Goal: Transaction & Acquisition: Book appointment/travel/reservation

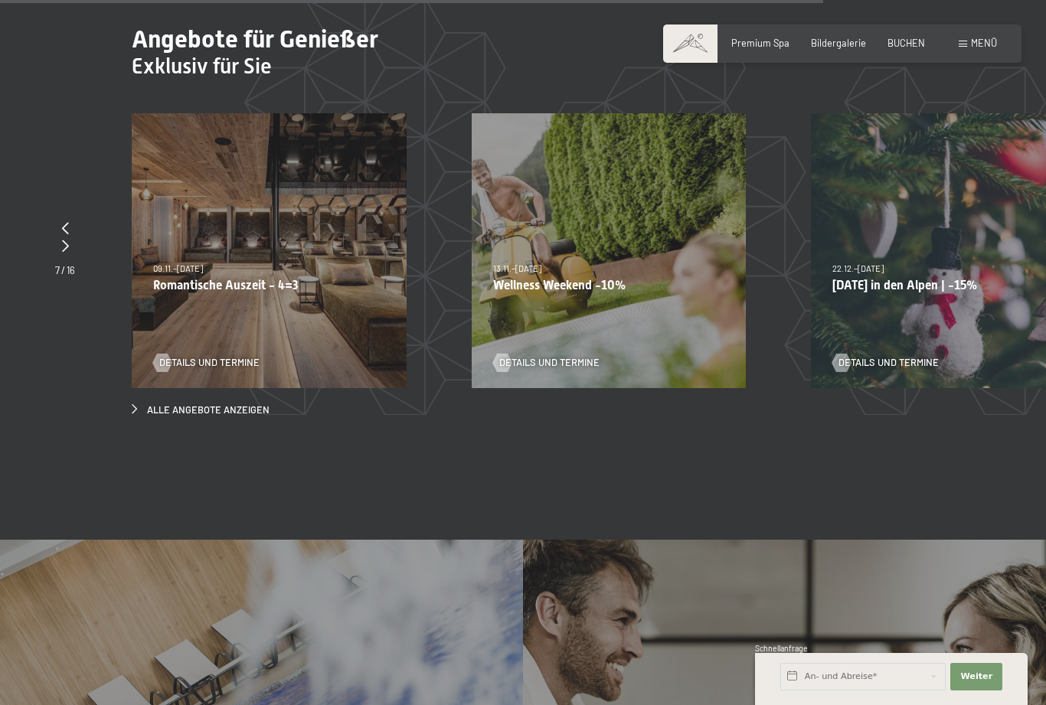
scroll to position [4682, 0]
click at [272, 325] on div "09.11.–05.12.2025 08.12.–19.12.2025 11.01.–23.01.2026 08.03.–27.03.2026 29.03.–…" at bounding box center [269, 251] width 275 height 275
click at [224, 357] on span "Details und Termine" at bounding box center [209, 364] width 100 height 14
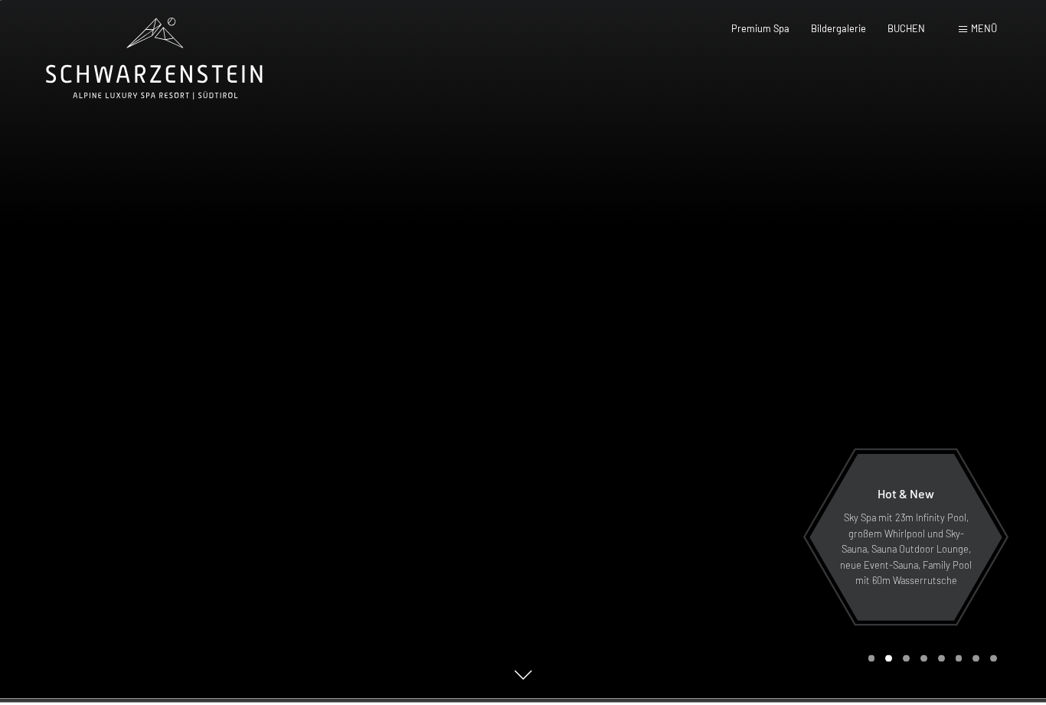
scroll to position [0, 0]
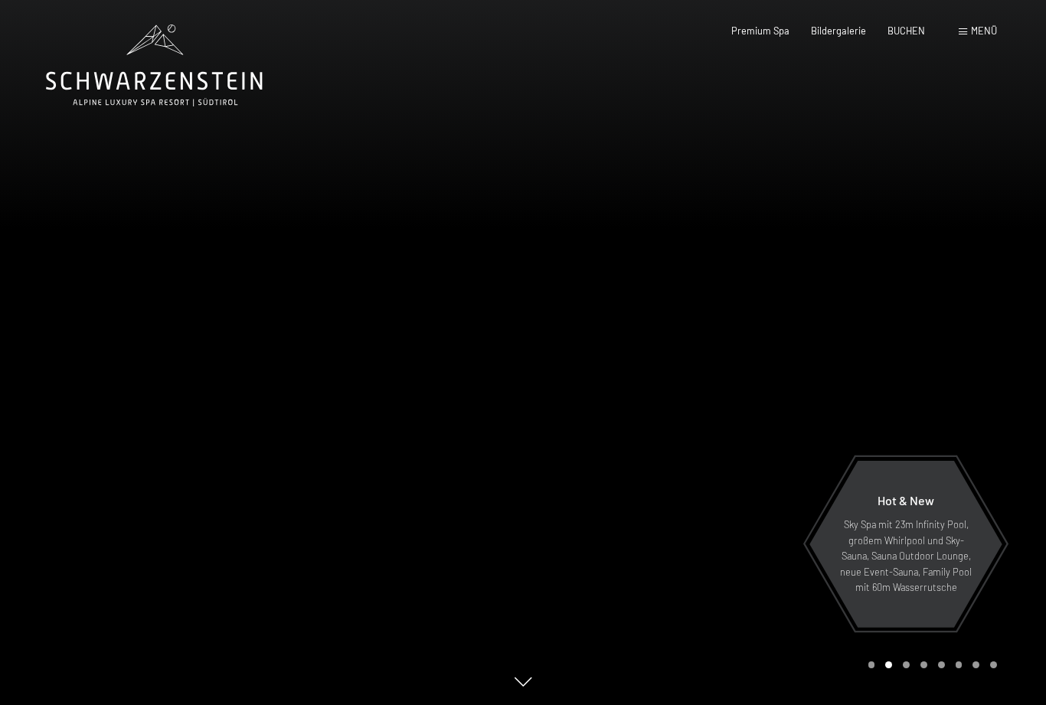
click at [914, 29] on span "BUCHEN" at bounding box center [906, 31] width 38 height 12
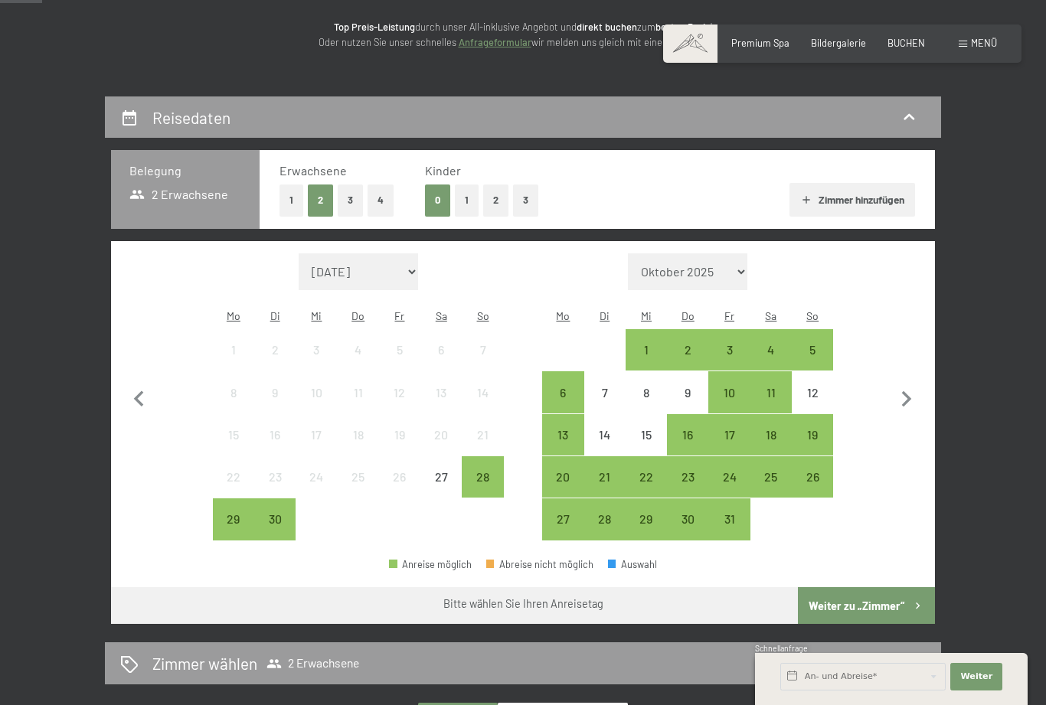
scroll to position [200, 0]
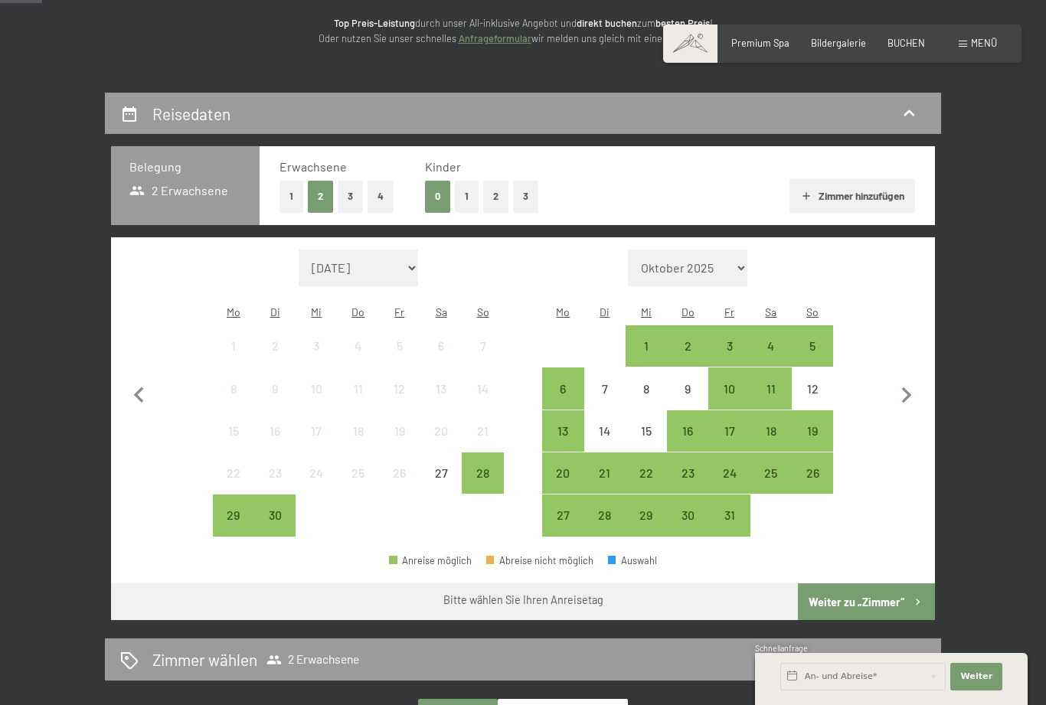
click at [721, 383] on div "10" at bounding box center [729, 402] width 38 height 38
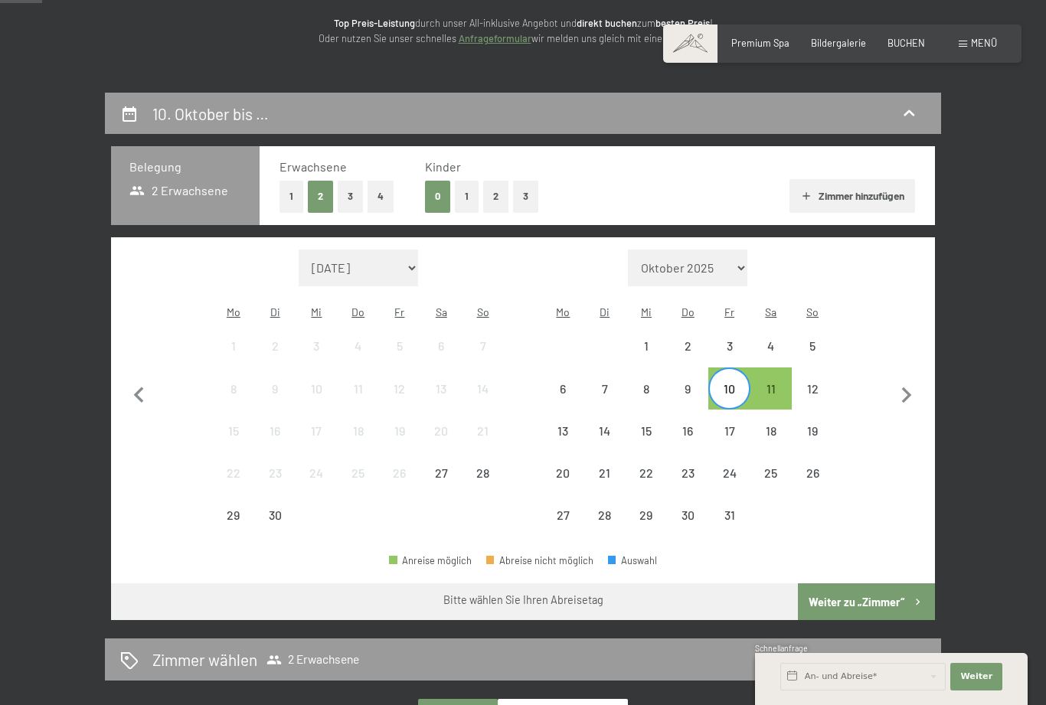
click at [681, 383] on div "9" at bounding box center [687, 402] width 38 height 38
click at [814, 383] on div "12" at bounding box center [812, 402] width 38 height 38
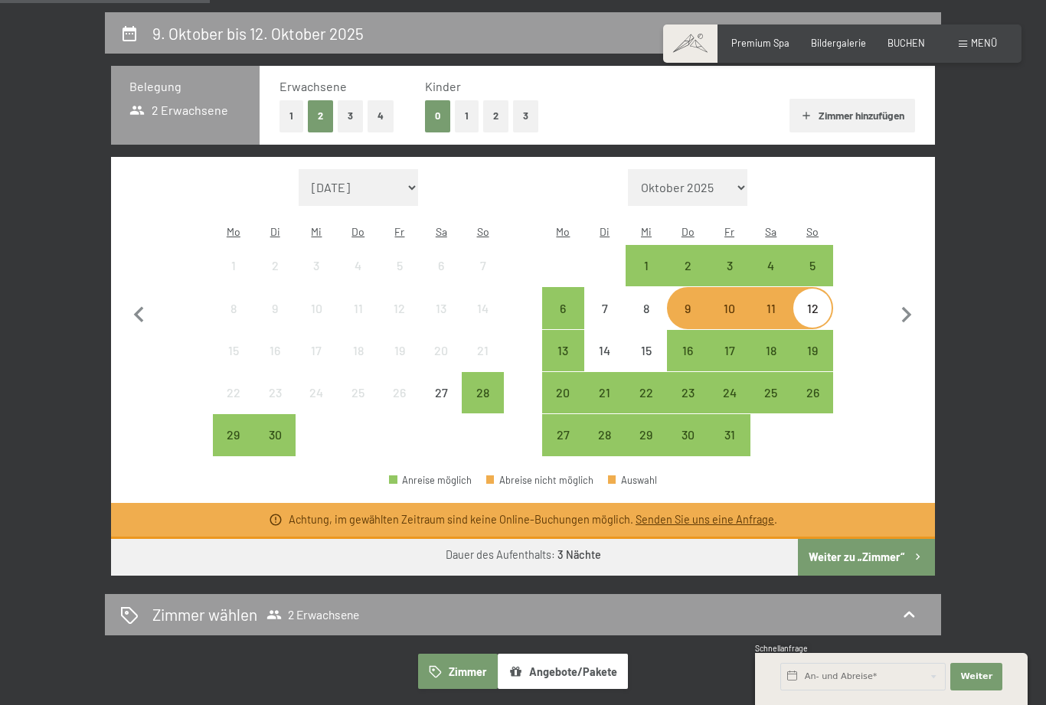
scroll to position [282, 0]
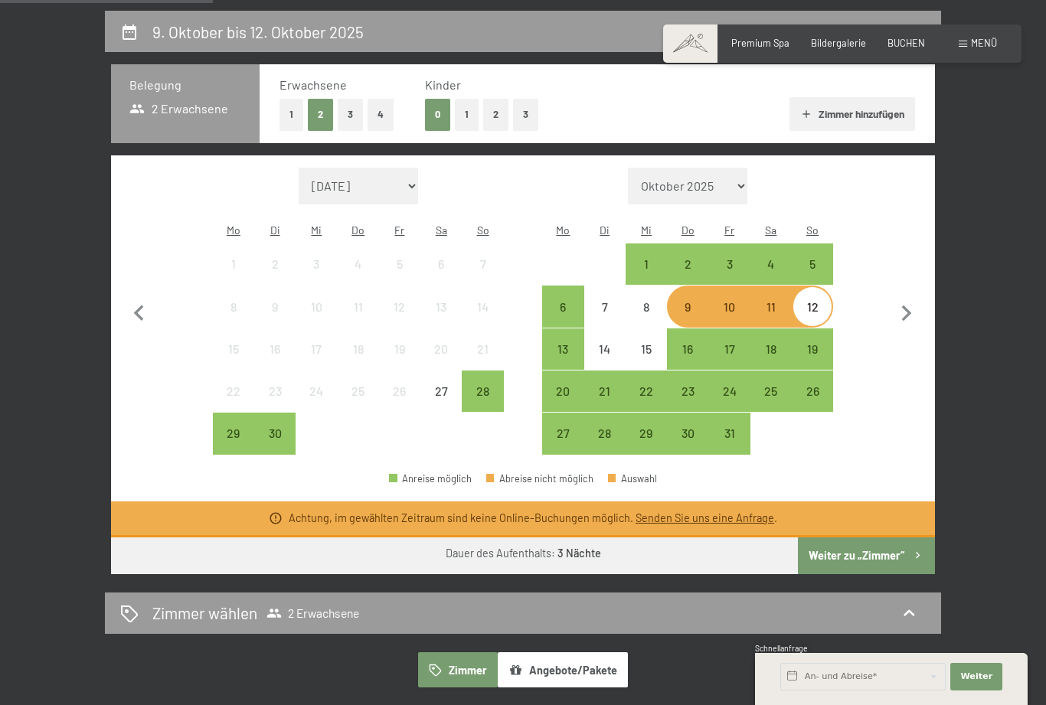
click at [915, 307] on icon "button" at bounding box center [907, 314] width 32 height 32
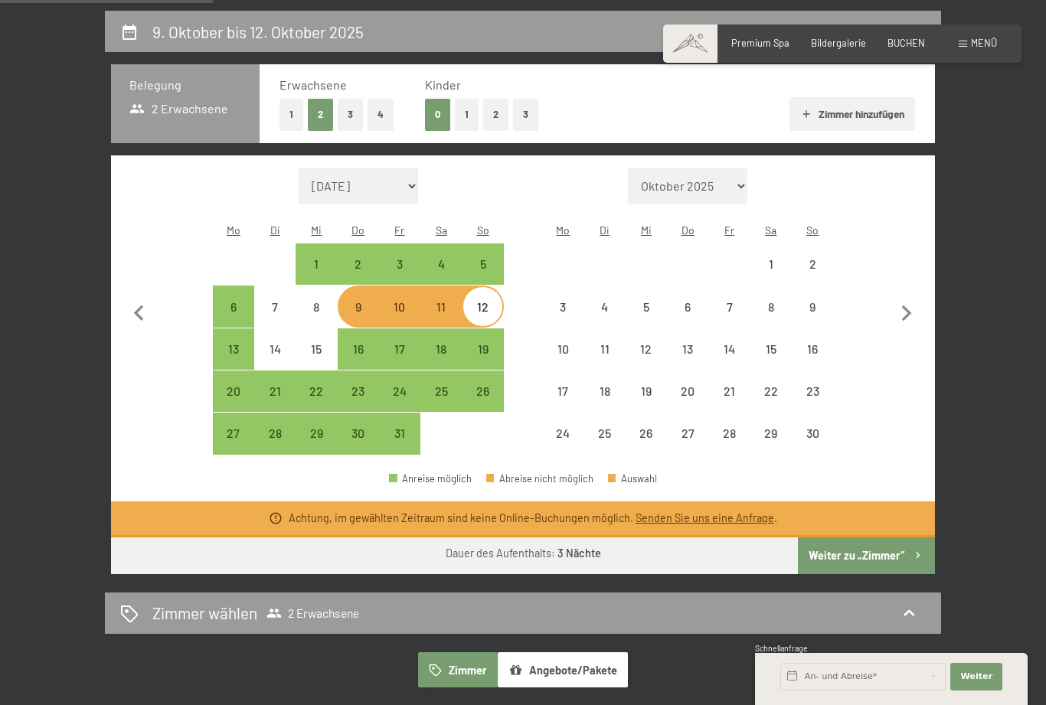
select select "[DATE]"
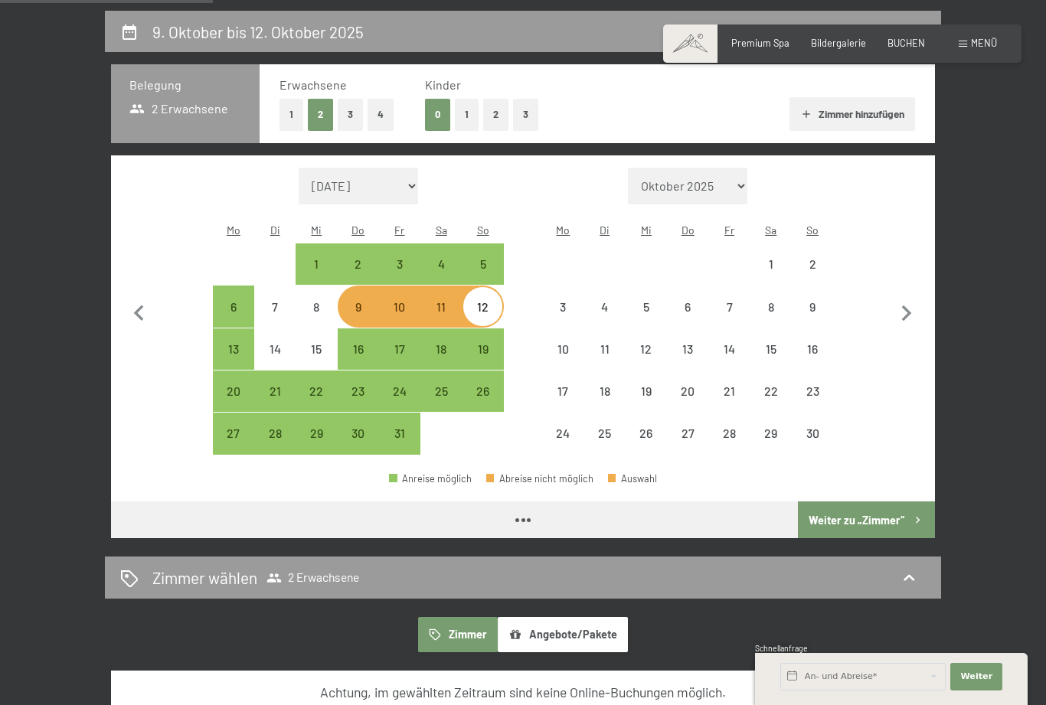
select select "[DATE]"
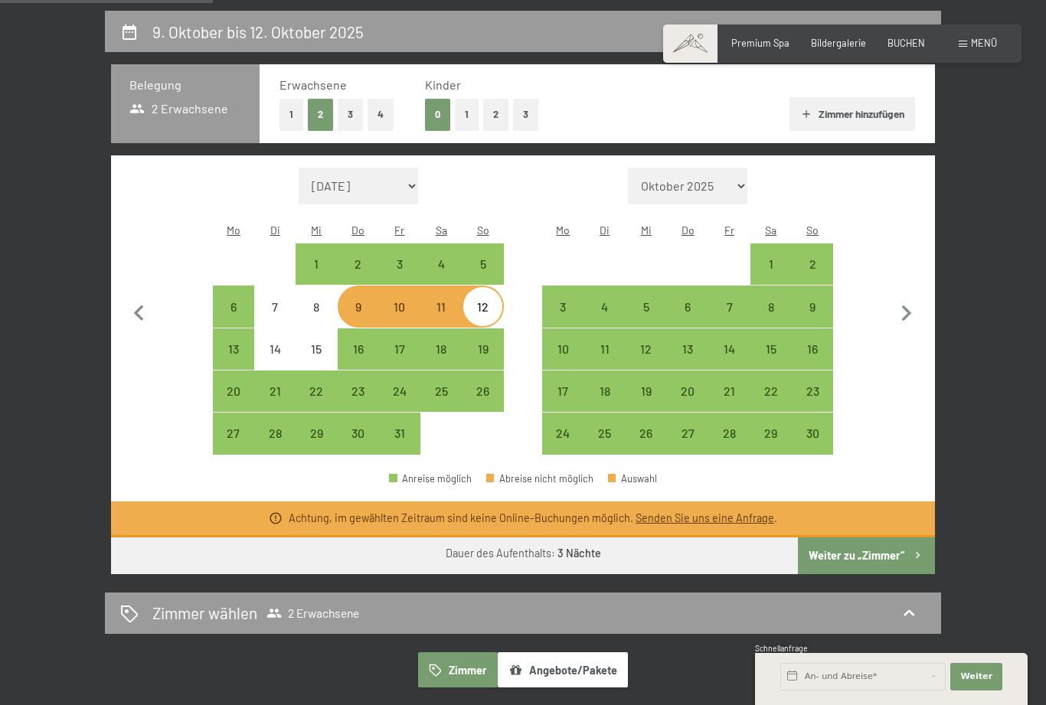
click at [485, 301] on div "12" at bounding box center [482, 320] width 38 height 38
select select "[DATE]"
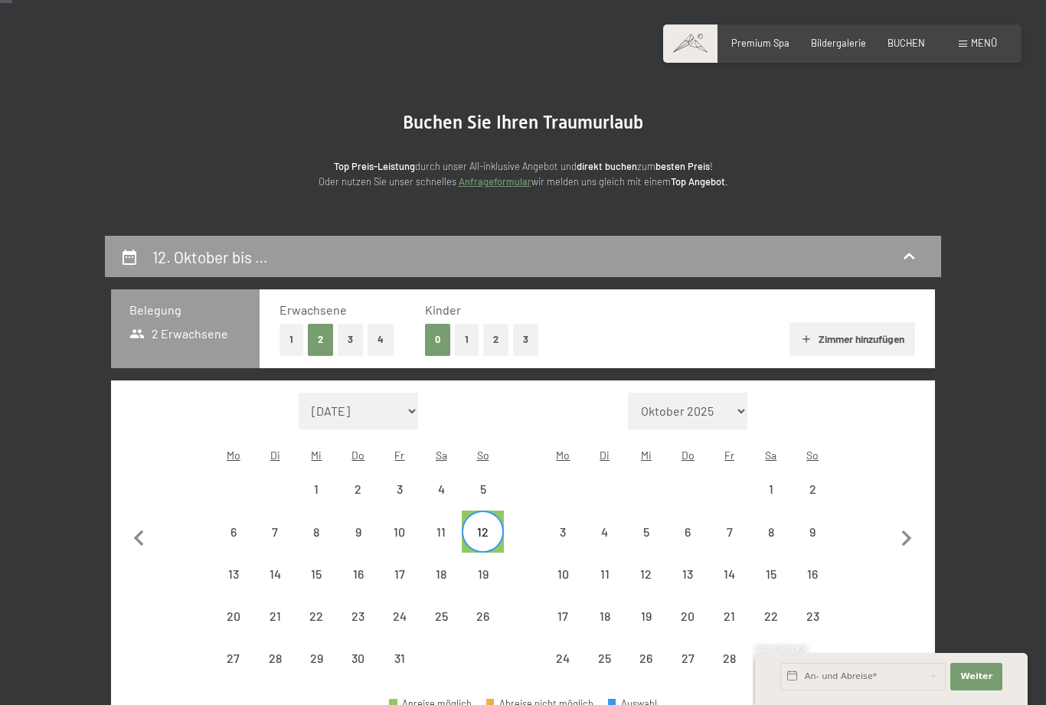
scroll to position [0, 0]
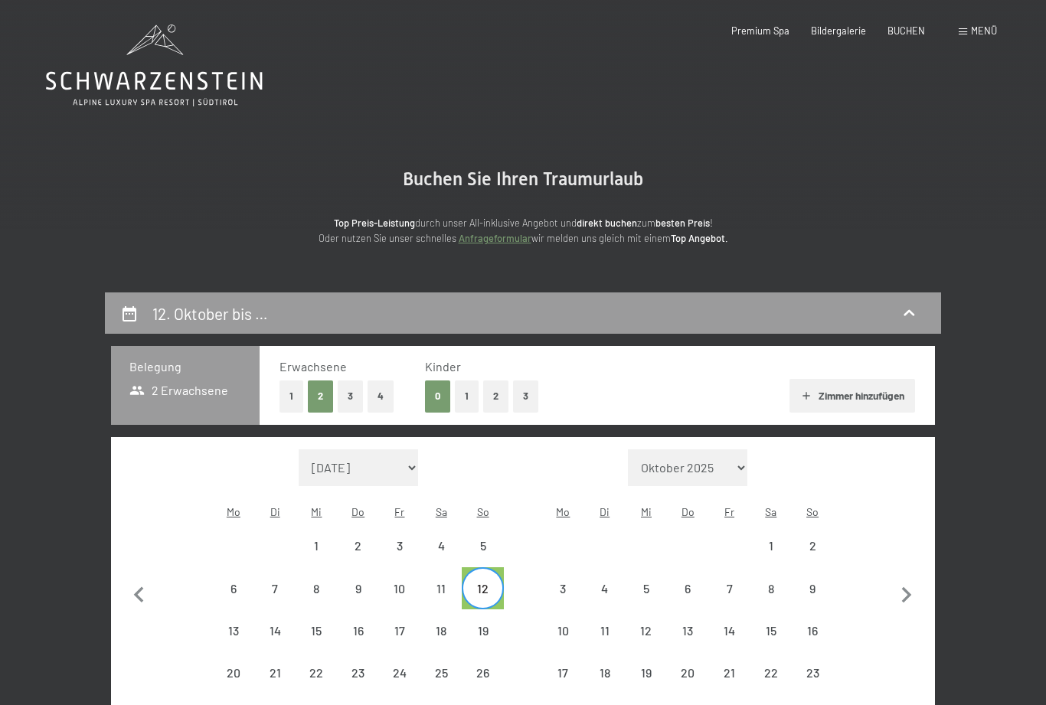
click at [162, 97] on icon at bounding box center [154, 66] width 217 height 82
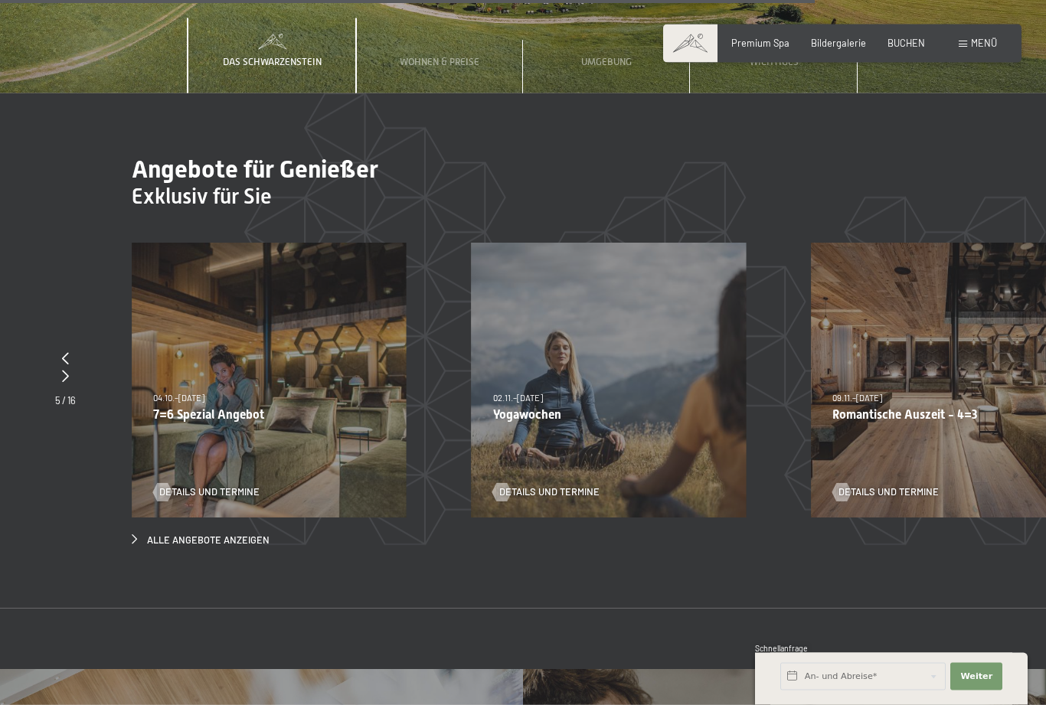
scroll to position [4540, 0]
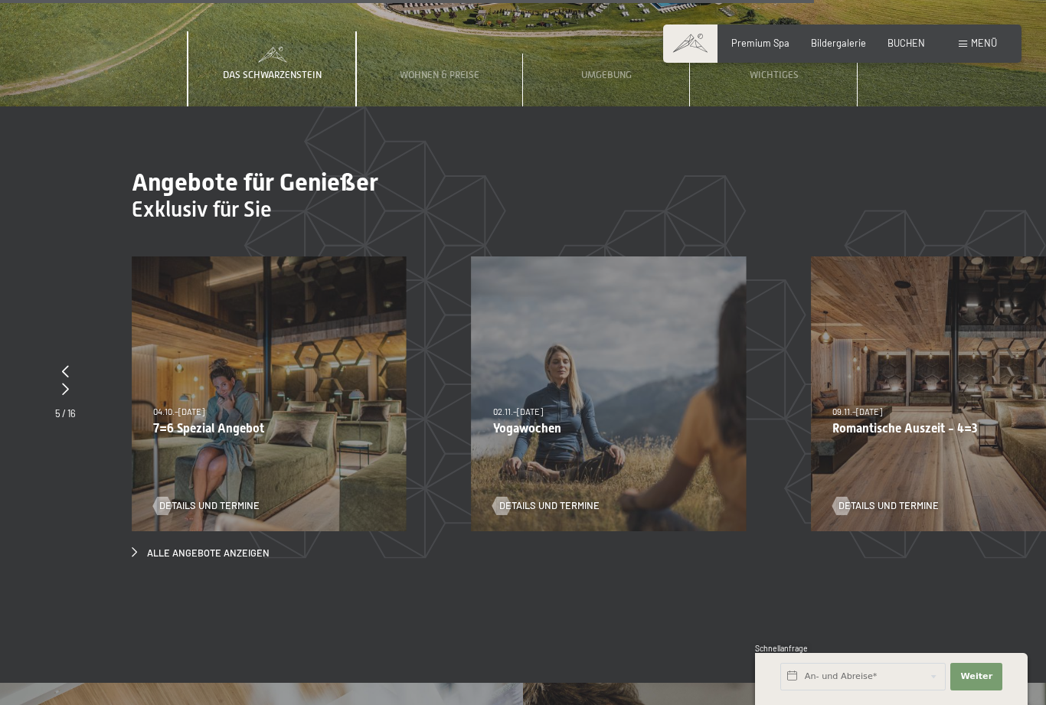
click at [895, 433] on div "09.11.–[DATE] 08.12.–[DATE] 11.01.–[DATE] 08.03.–[DATE] 29.03.–[DATE] 06.04.–[D…" at bounding box center [948, 394] width 275 height 275
click at [900, 499] on span "Details und Termine" at bounding box center [888, 506] width 100 height 14
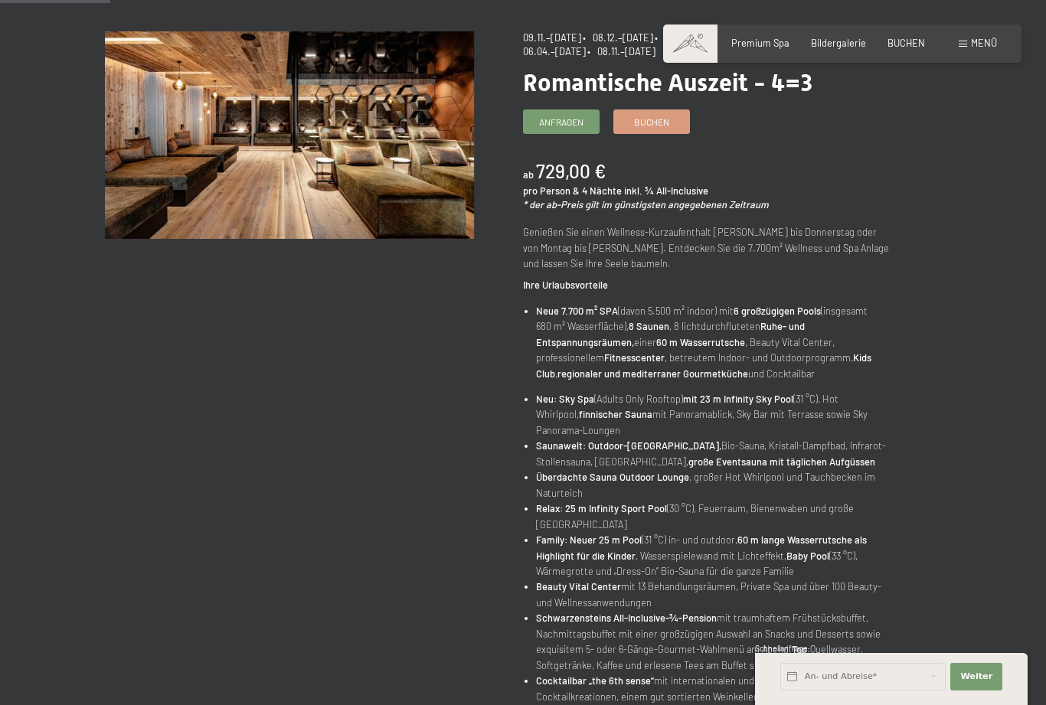
scroll to position [123, 0]
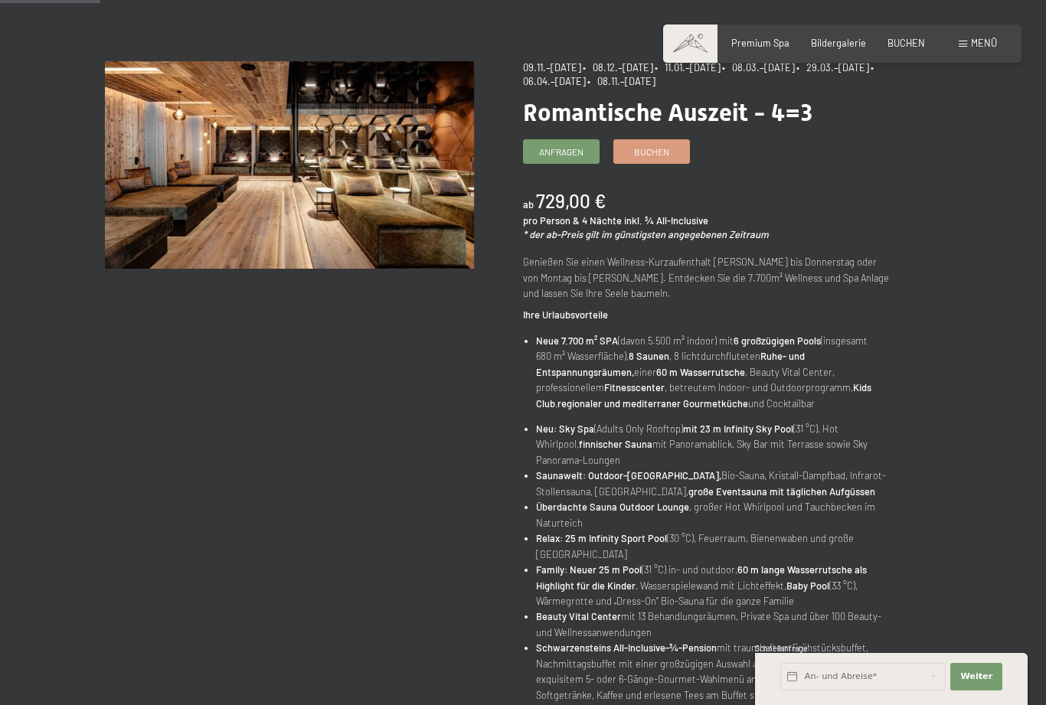
click at [560, 149] on span "Anfragen" at bounding box center [561, 151] width 44 height 13
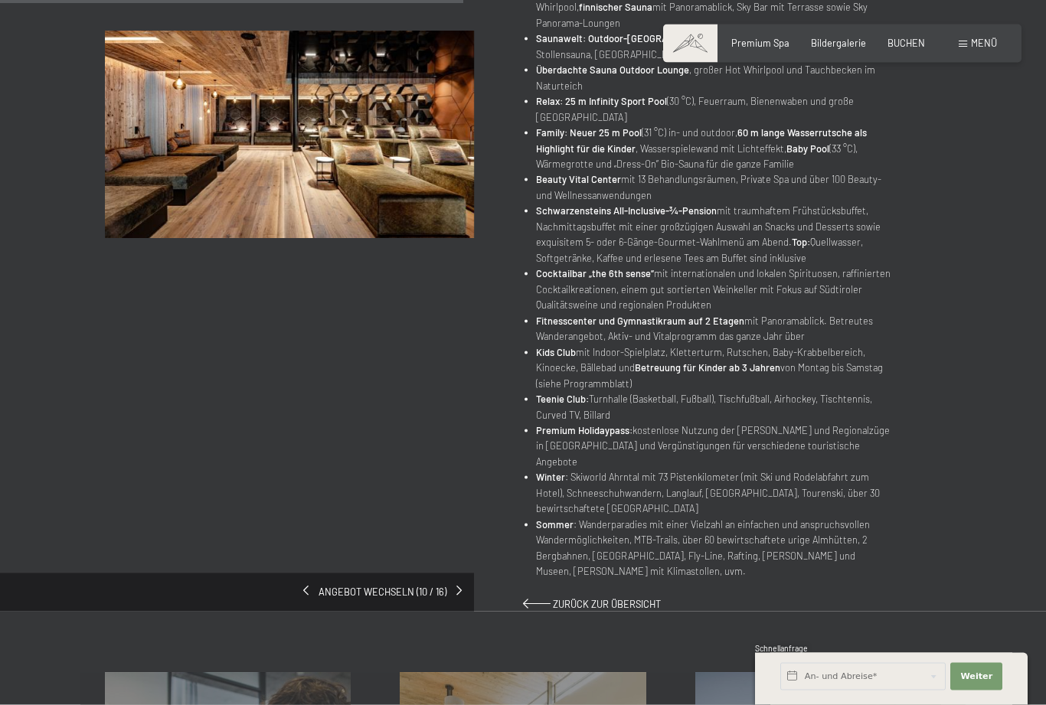
scroll to position [564, 0]
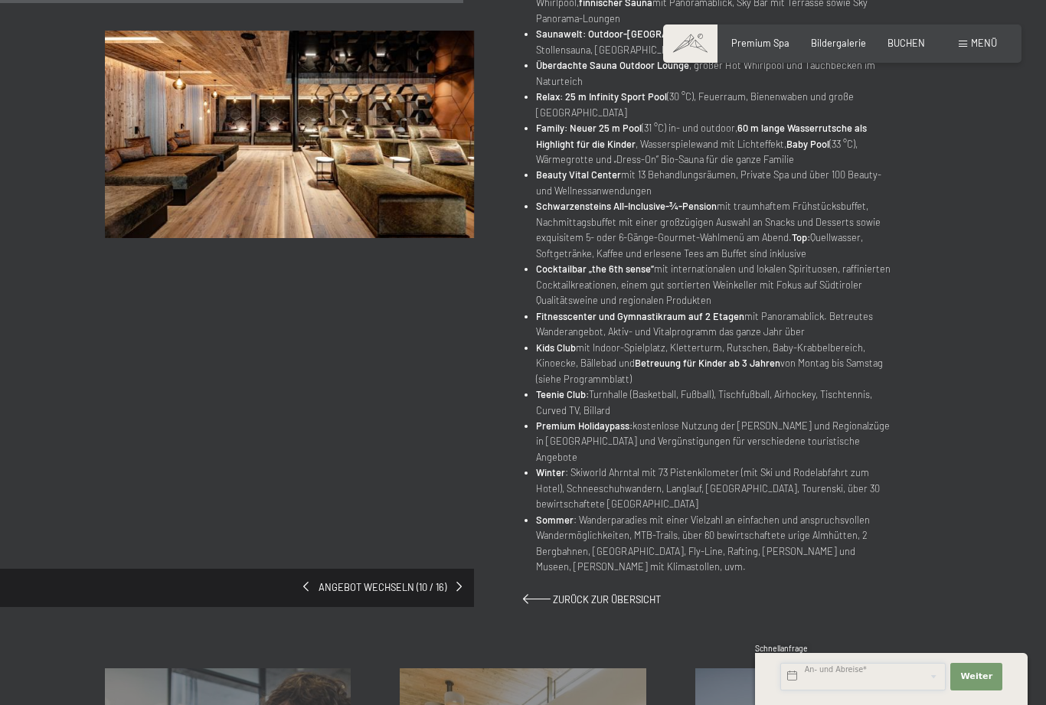
click at [904, 691] on input "text" at bounding box center [862, 677] width 165 height 28
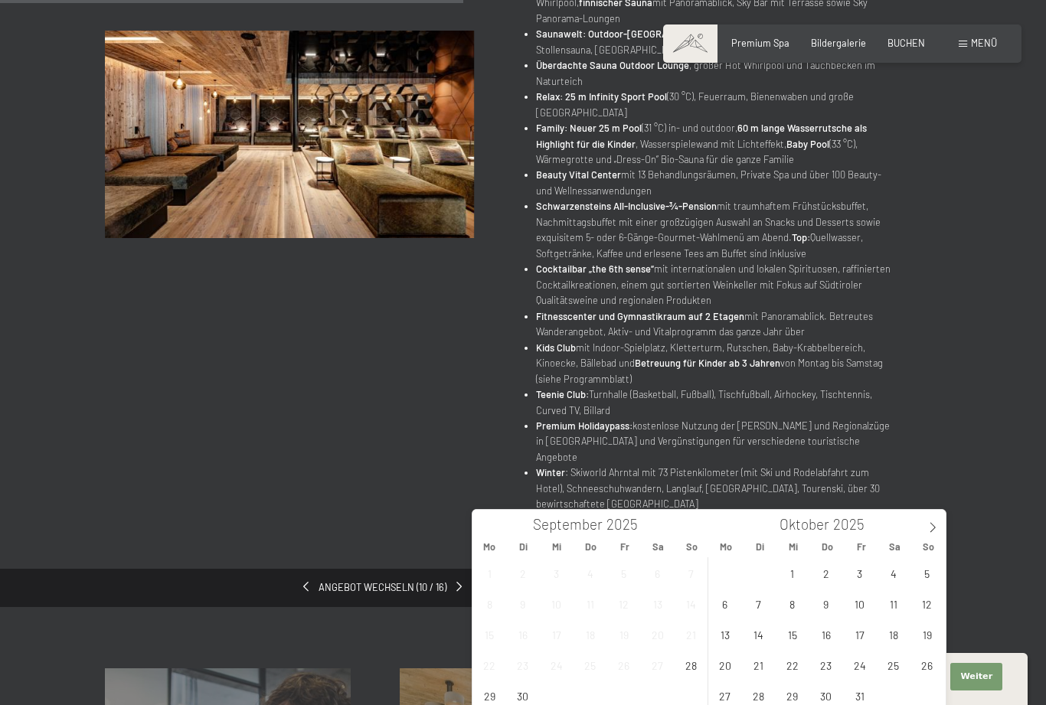
click at [933, 531] on icon at bounding box center [932, 527] width 11 height 11
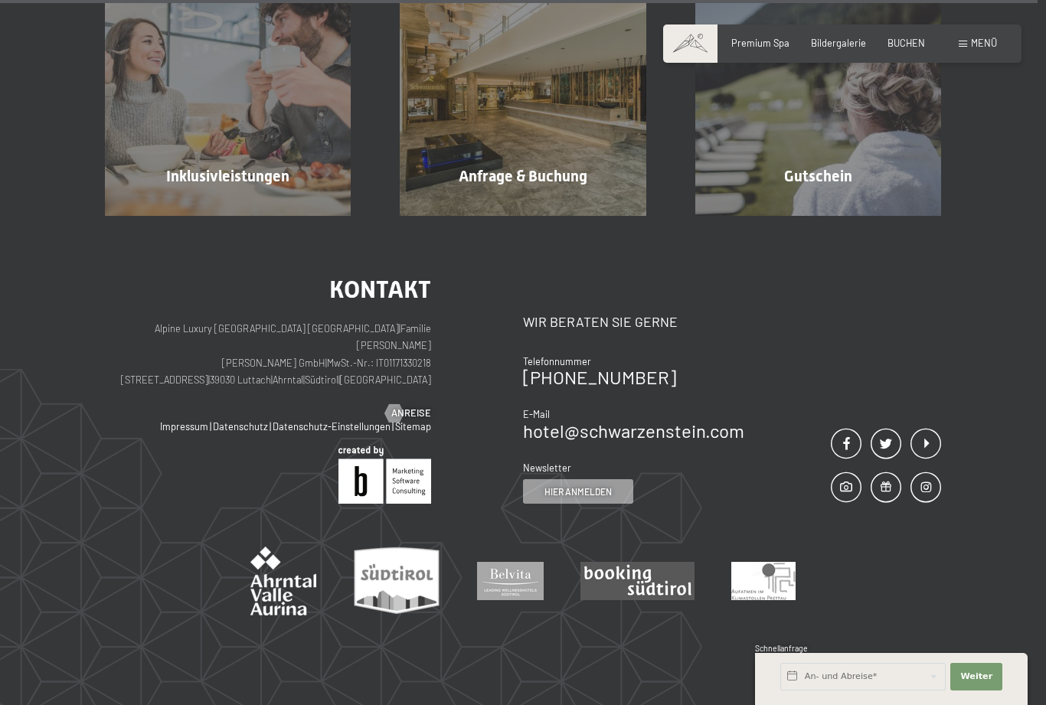
scroll to position [1273, 0]
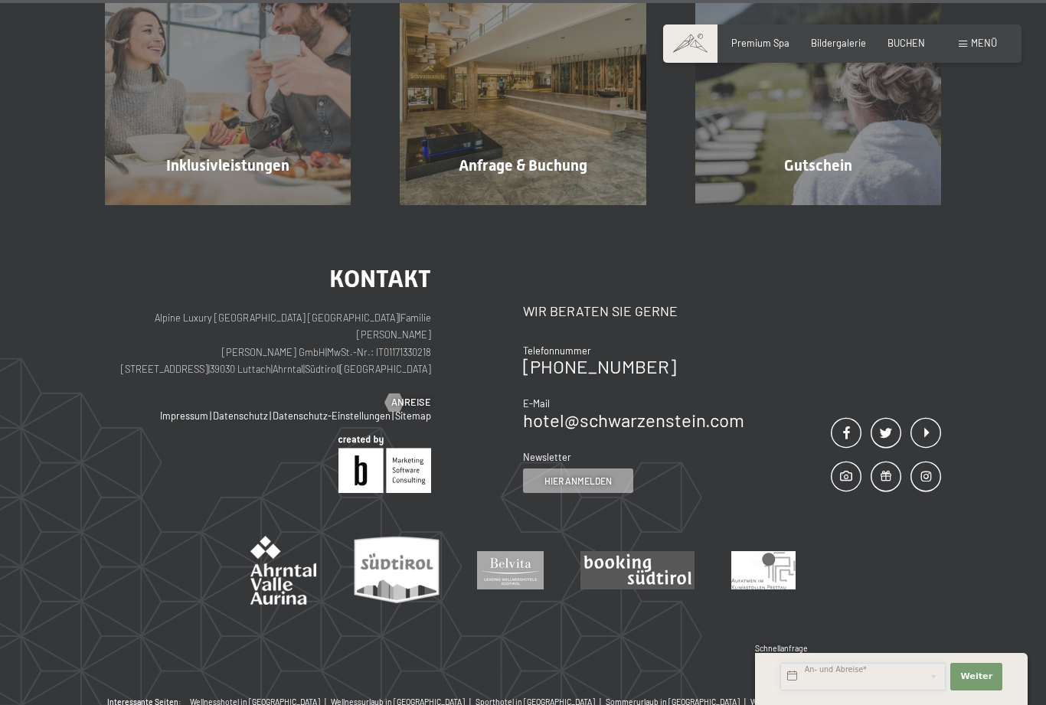
click at [861, 691] on input "text" at bounding box center [862, 677] width 165 height 28
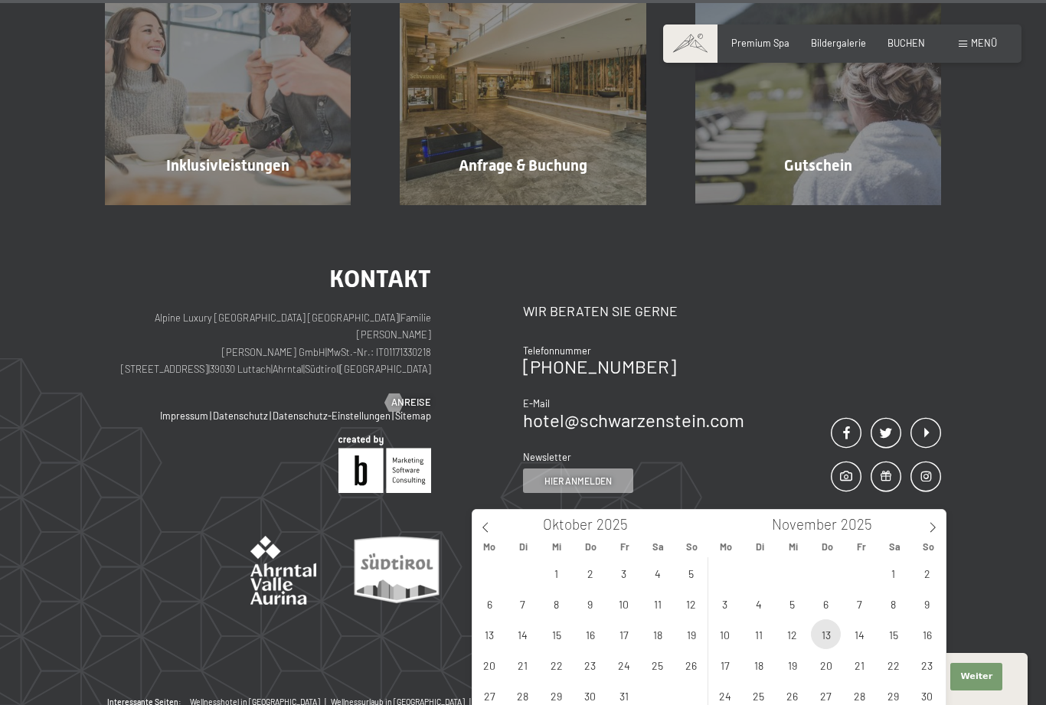
click at [820, 630] on span "13" at bounding box center [826, 634] width 30 height 30
click at [861, 631] on span "14" at bounding box center [860, 634] width 30 height 30
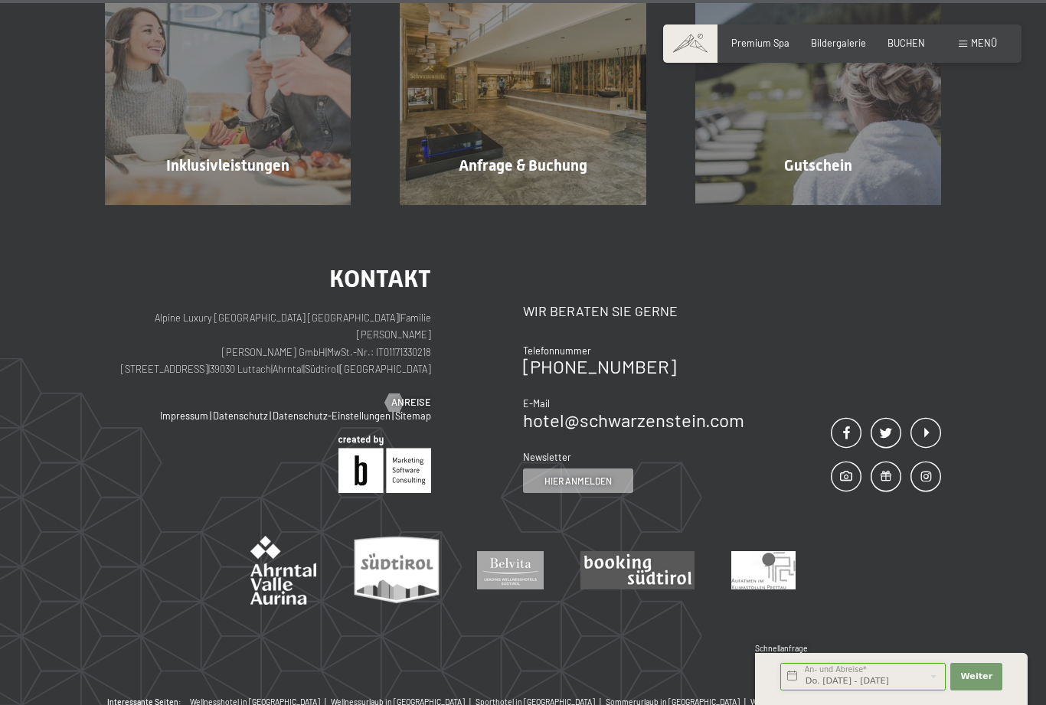
click at [907, 691] on input "Do. 13.11.2025 - Fr. 14.11.2025" at bounding box center [862, 677] width 165 height 28
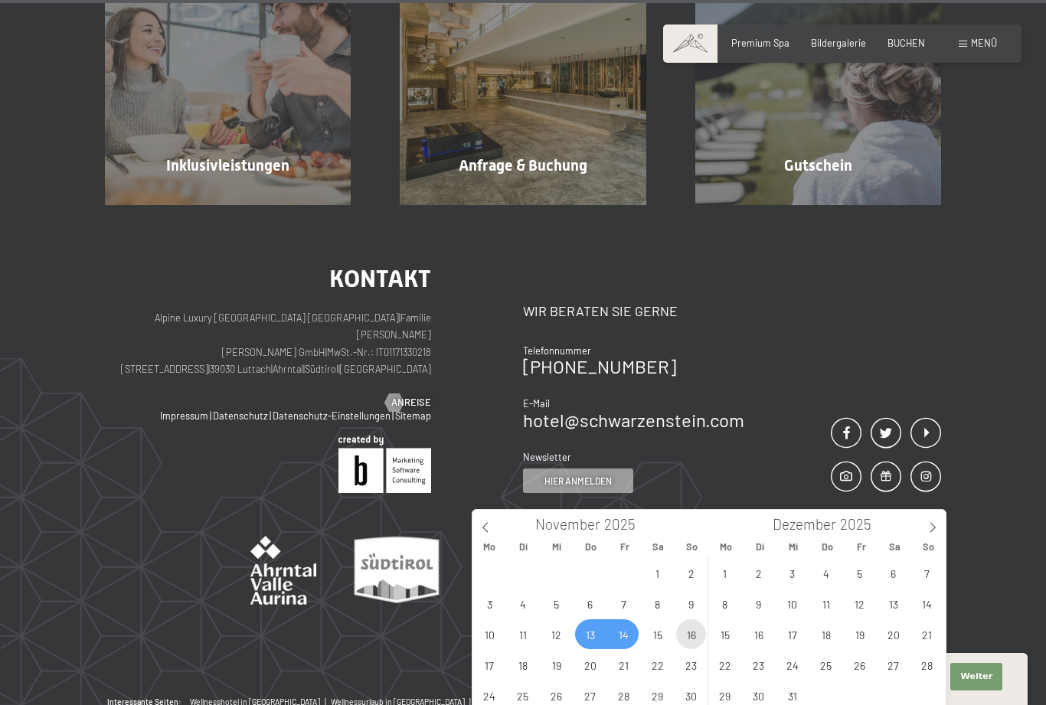
click at [696, 628] on span "16" at bounding box center [691, 634] width 30 height 30
click at [595, 636] on span "13" at bounding box center [590, 634] width 30 height 30
type input "Do. 13.11.2025 - So. 16.11.2025"
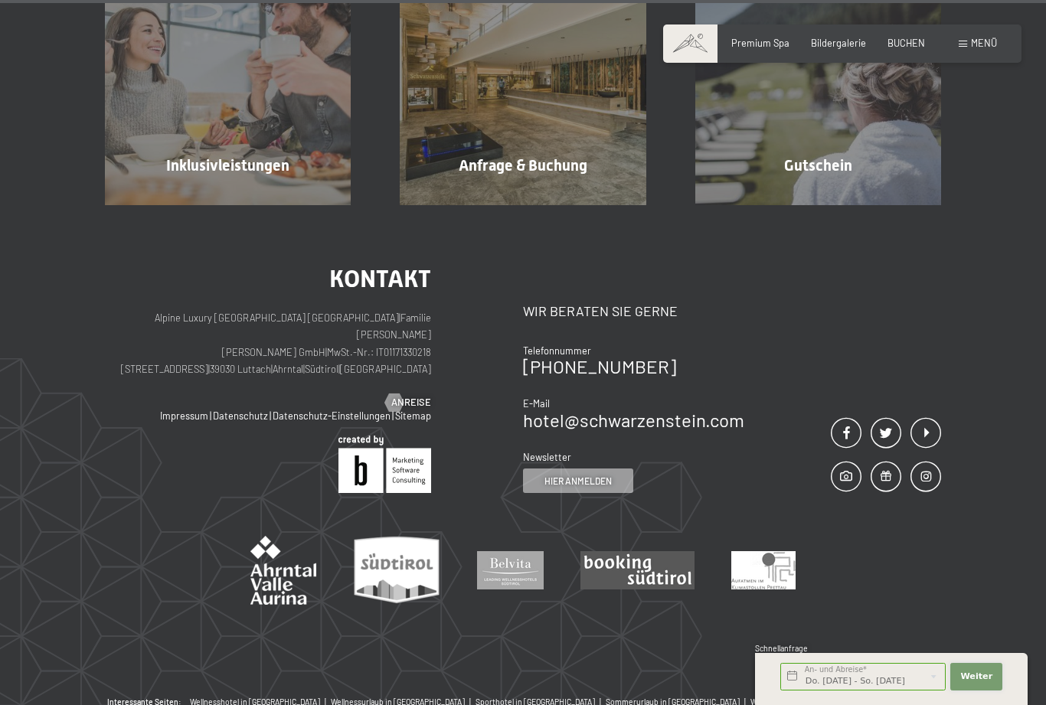
click at [992, 691] on button "Weiter Adressfelder ausblenden" at bounding box center [976, 677] width 52 height 28
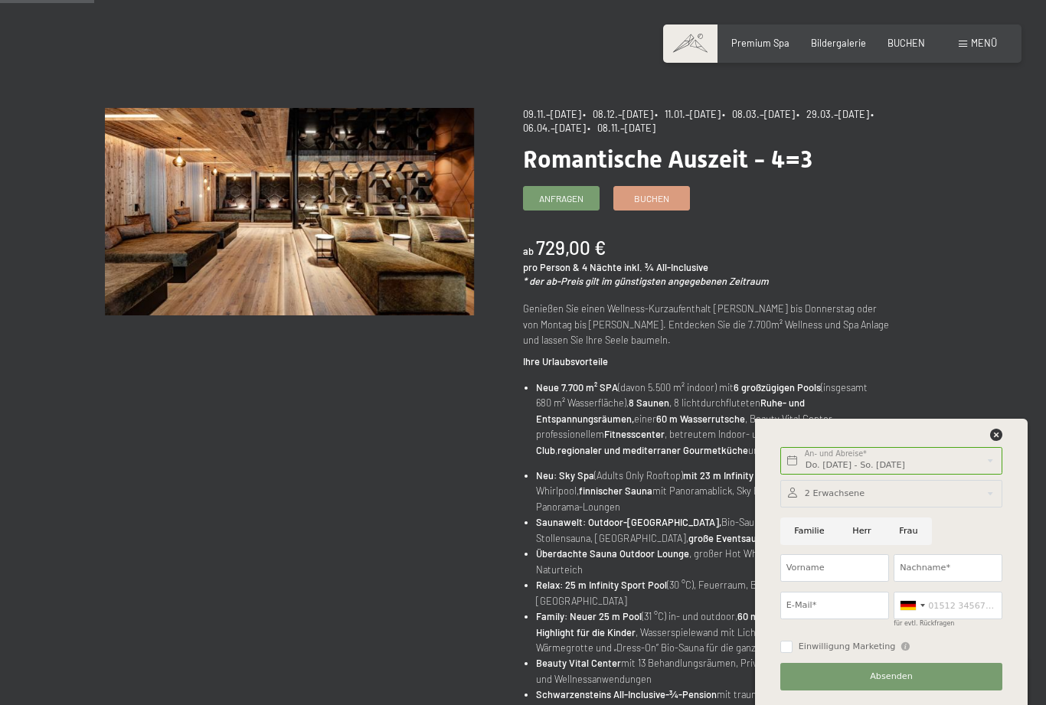
scroll to position [0, 0]
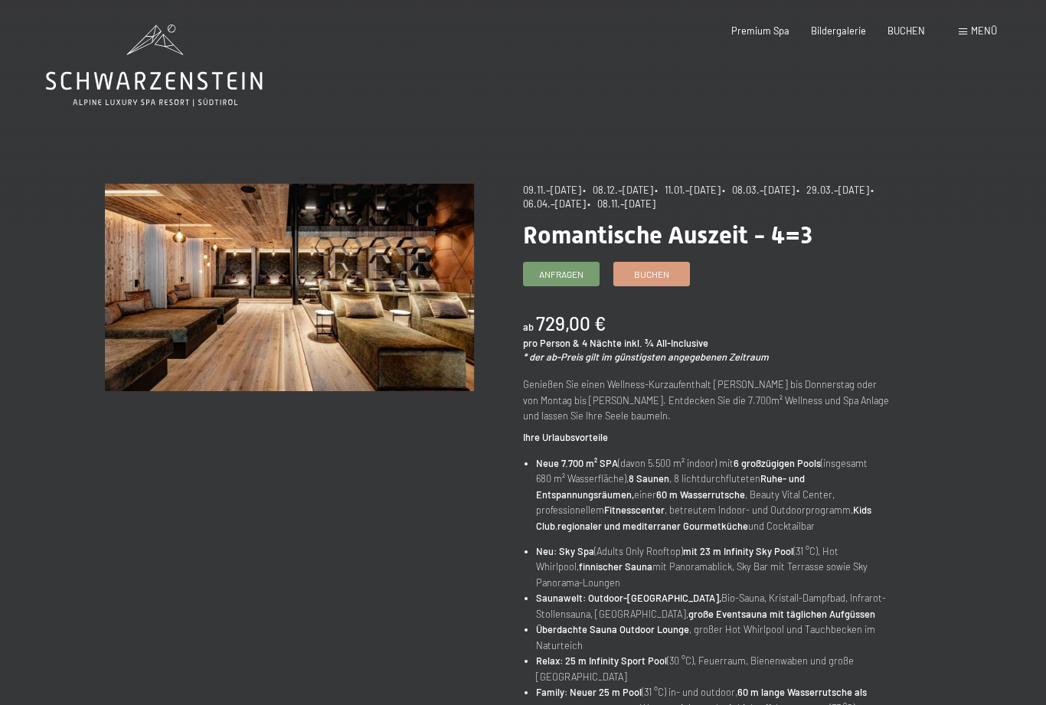
click at [654, 280] on link "Buchen" at bounding box center [651, 274] width 75 height 23
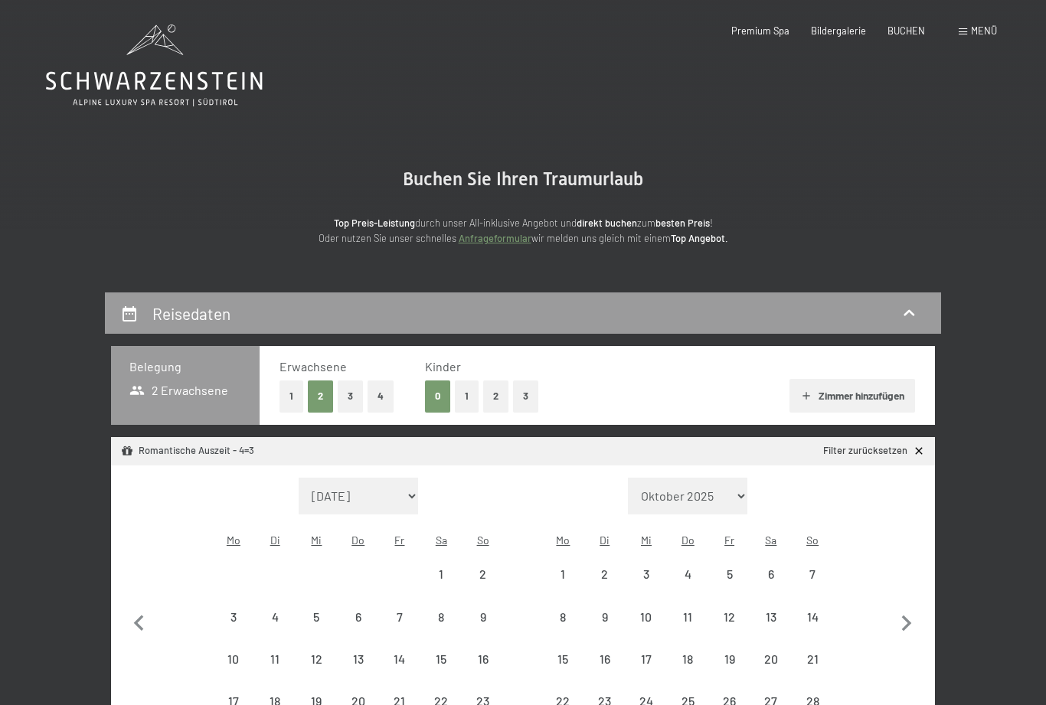
select select "[DATE]"
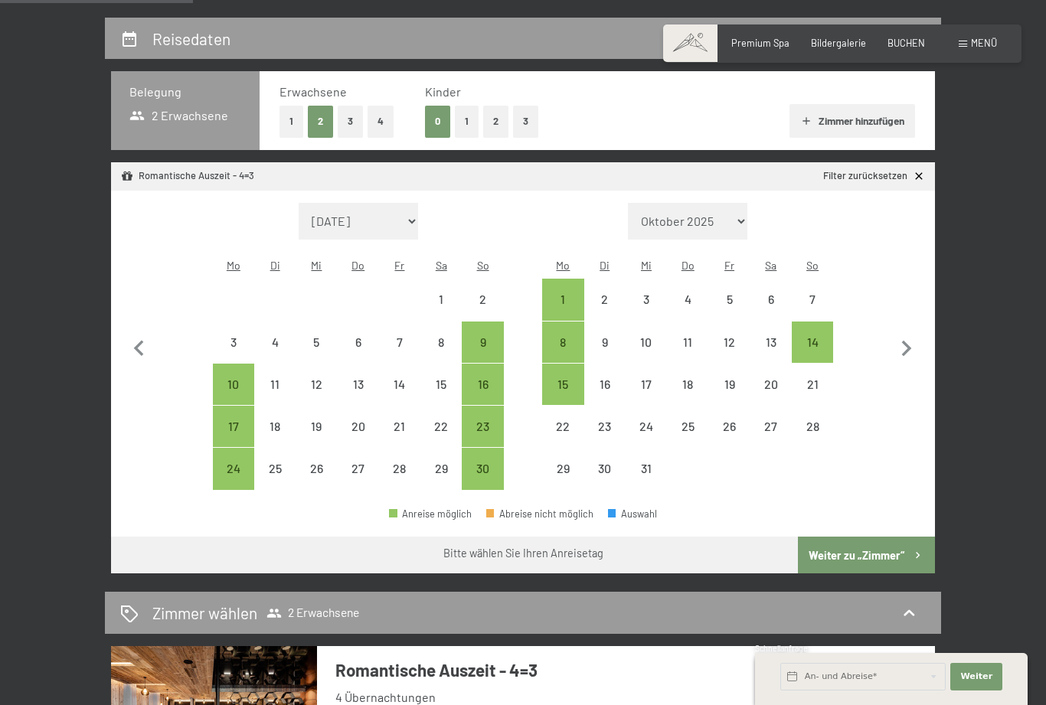
scroll to position [276, 0]
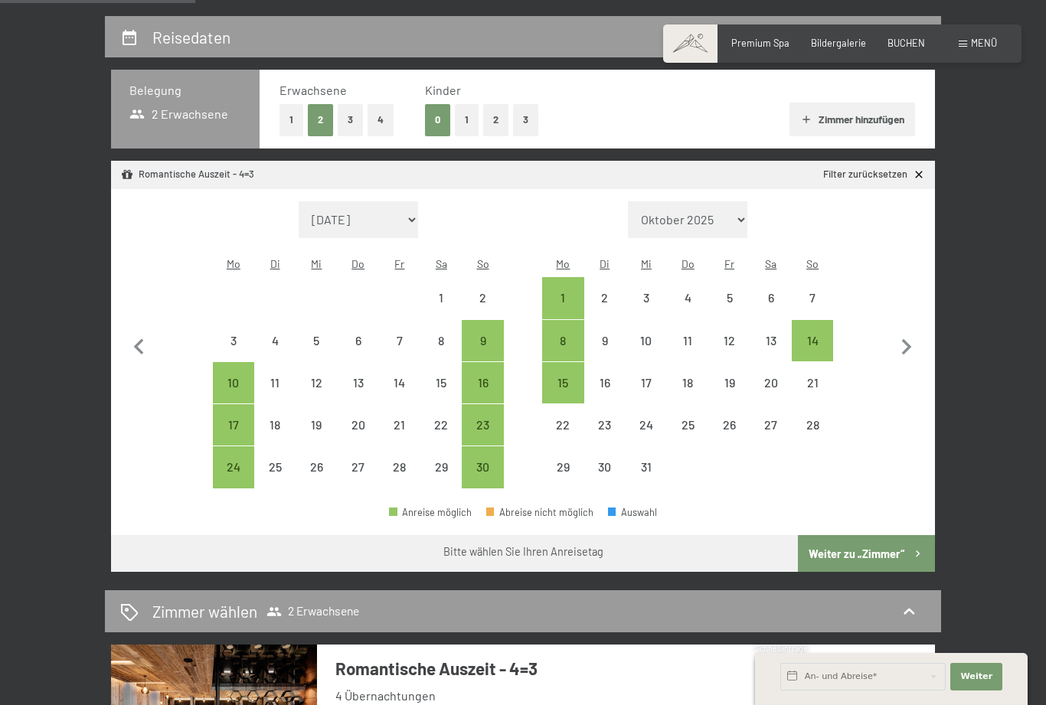
click at [361, 335] on div "6" at bounding box center [358, 354] width 38 height 38
select select "[DATE]"
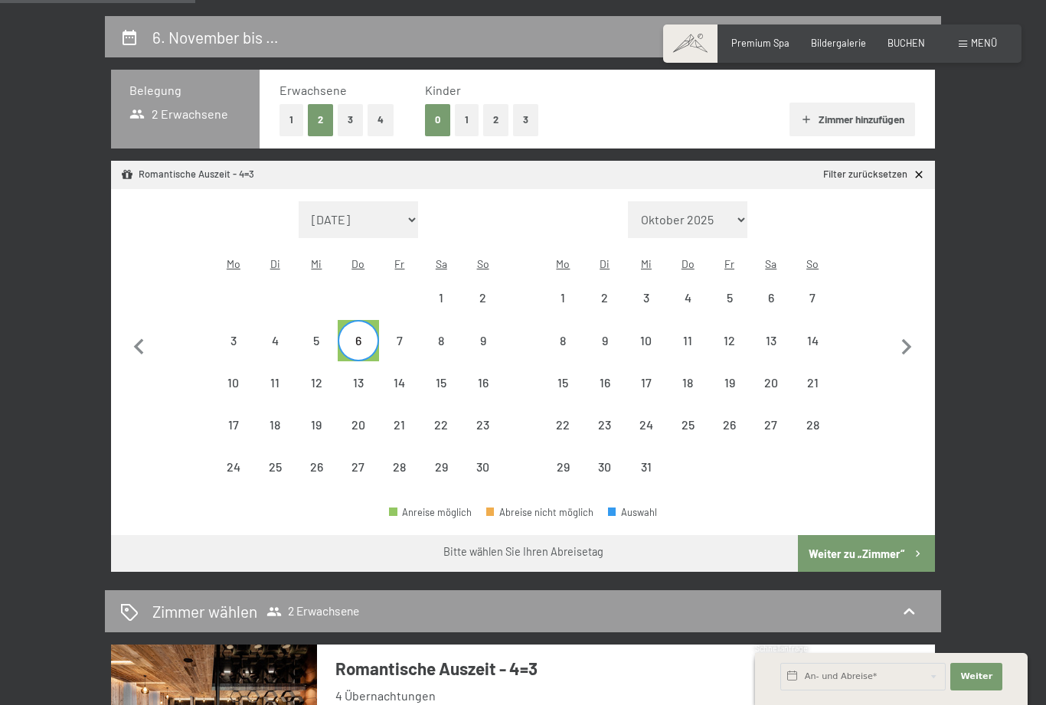
click at [478, 335] on div "9" at bounding box center [482, 354] width 38 height 38
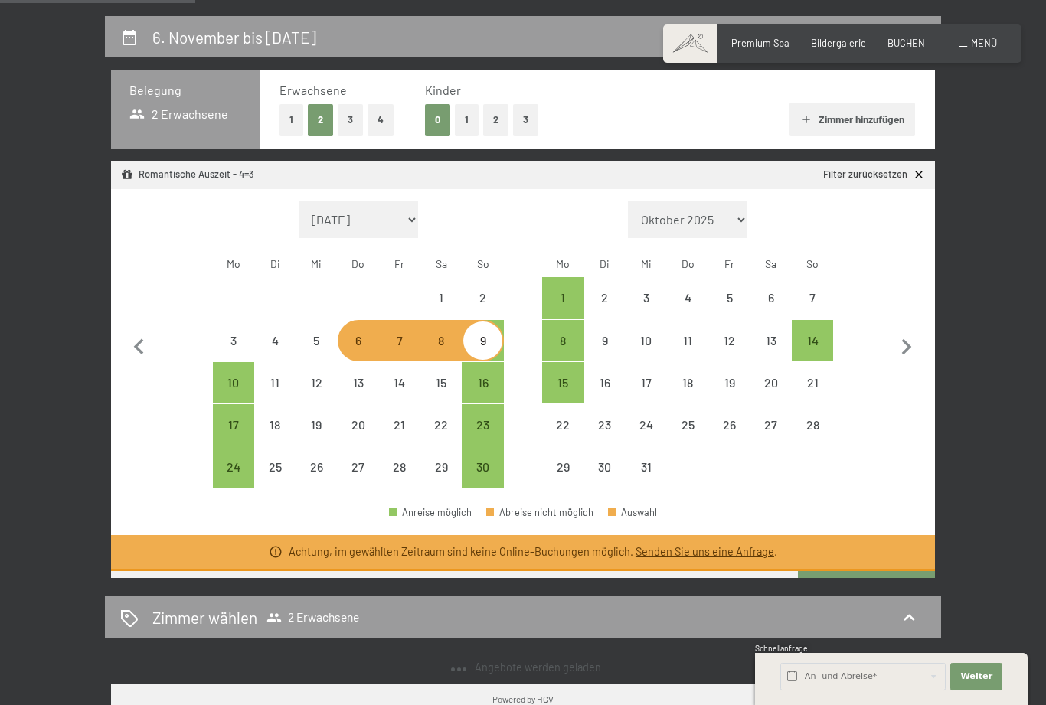
select select "2025-11-01"
select select "2025-12-01"
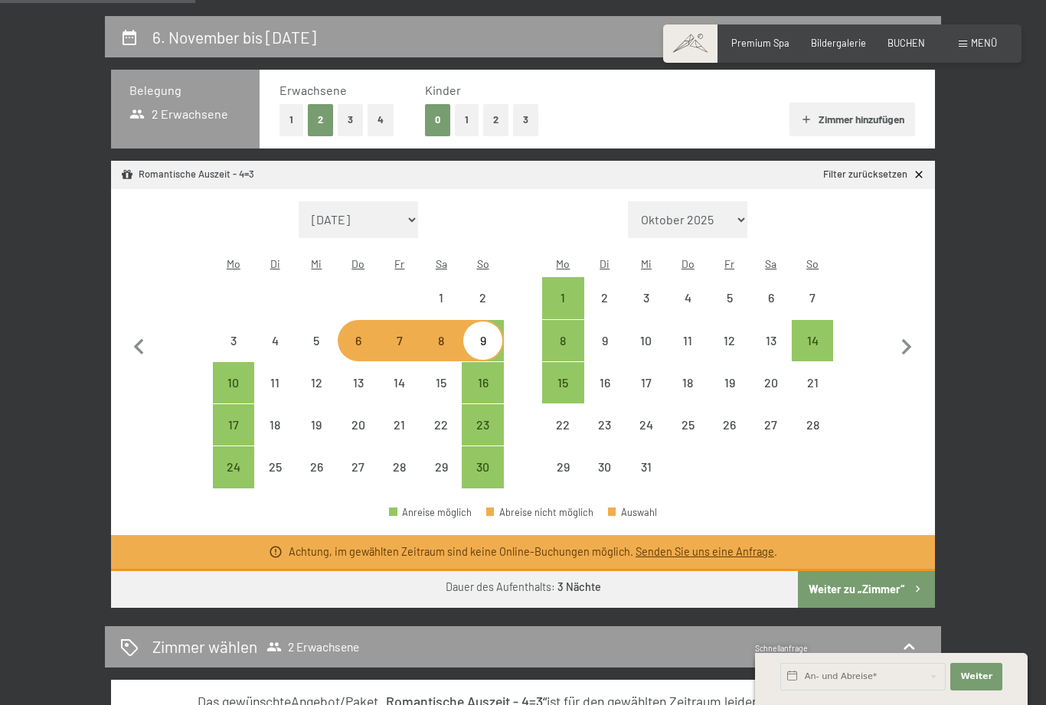
click at [234, 377] on div "10" at bounding box center [233, 396] width 38 height 38
select select "2025-11-01"
select select "2025-12-01"
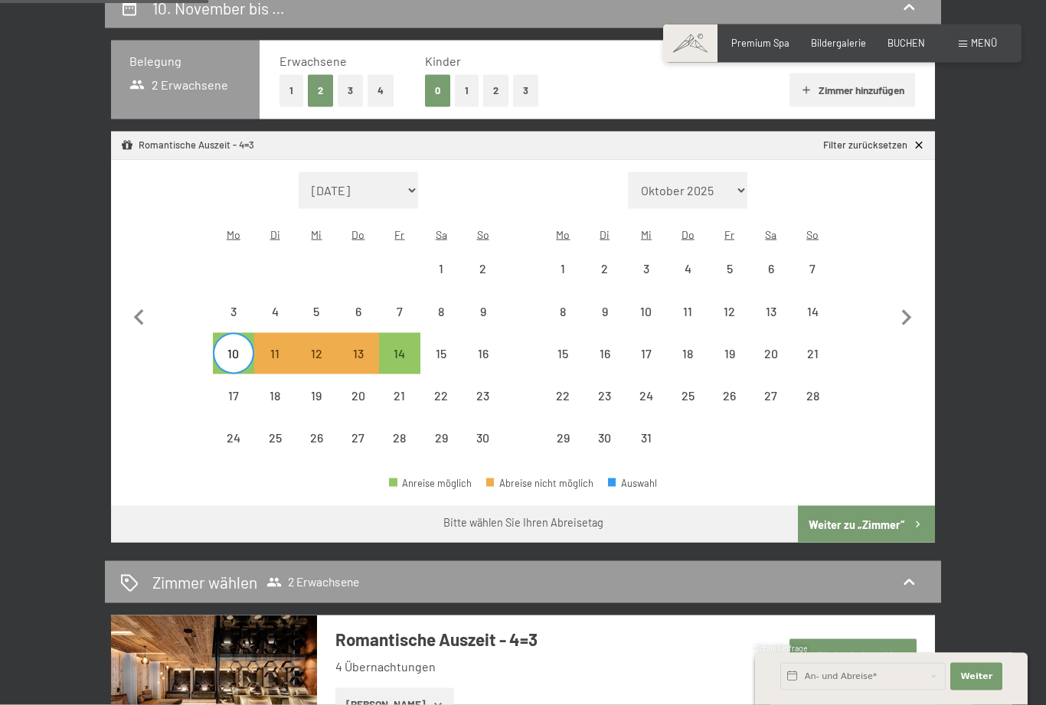
scroll to position [305, 0]
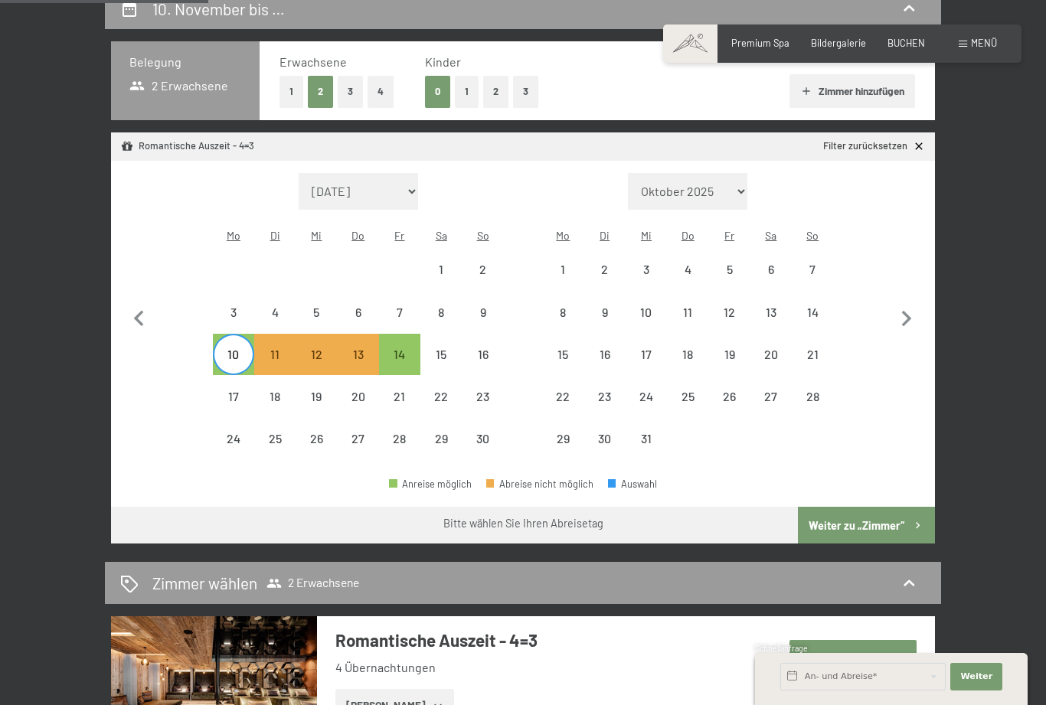
click at [232, 348] on div "10" at bounding box center [233, 367] width 38 height 38
select select "2025-11-01"
select select "2025-12-01"
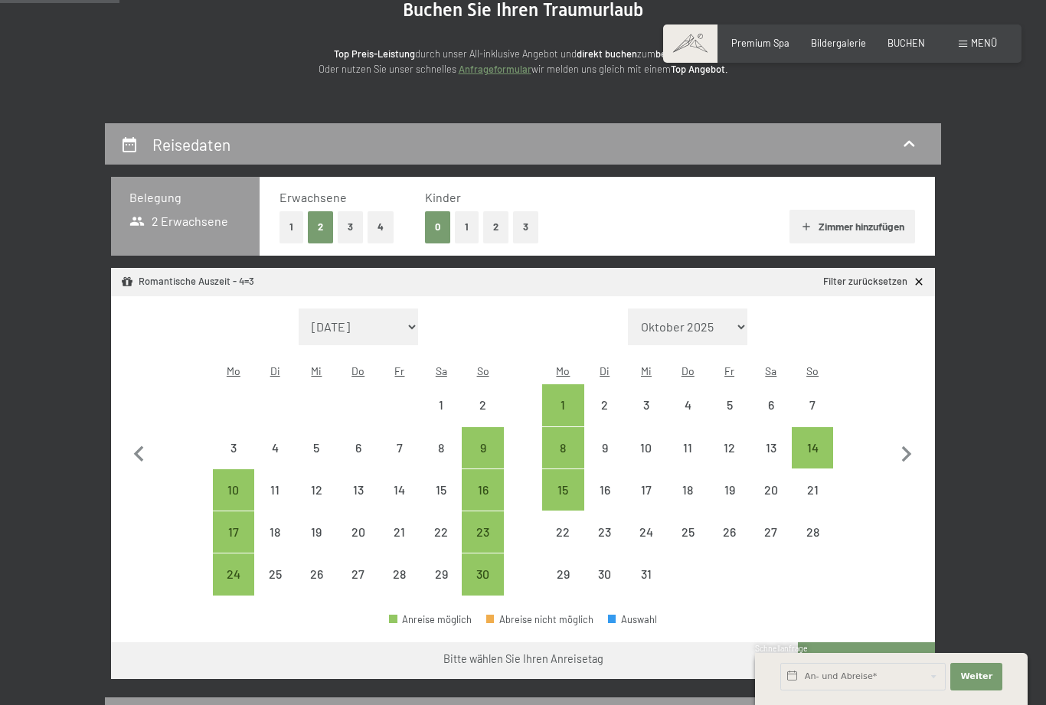
scroll to position [178, 0]
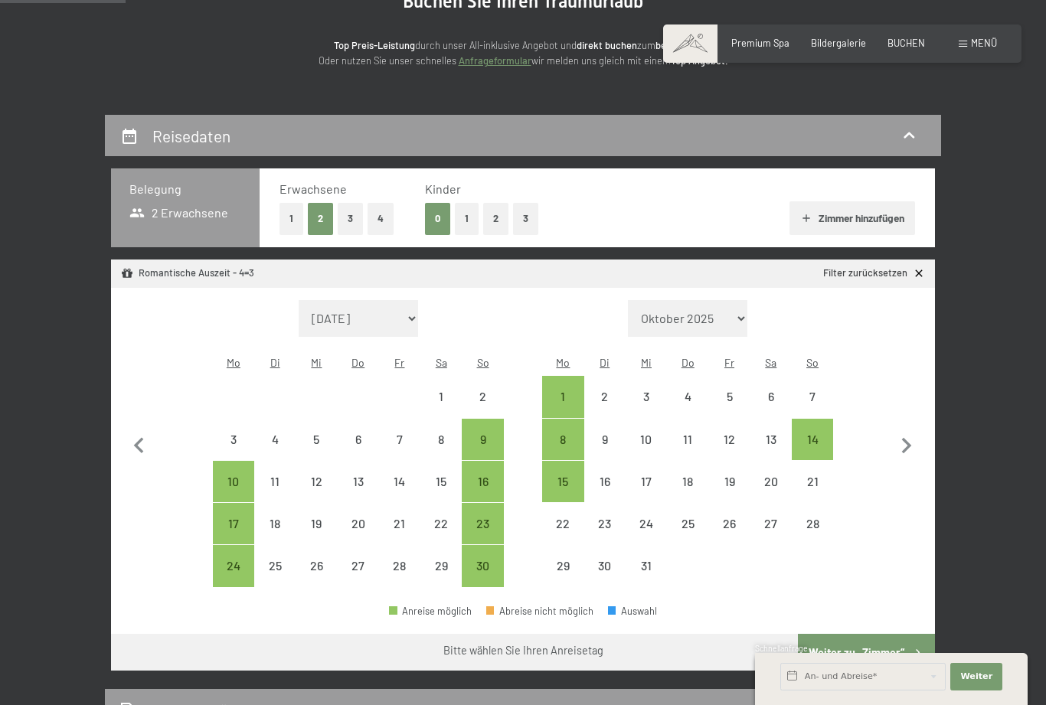
click at [128, 437] on icon "button" at bounding box center [139, 446] width 32 height 32
select select "2025-10-01"
select select "2025-11-01"
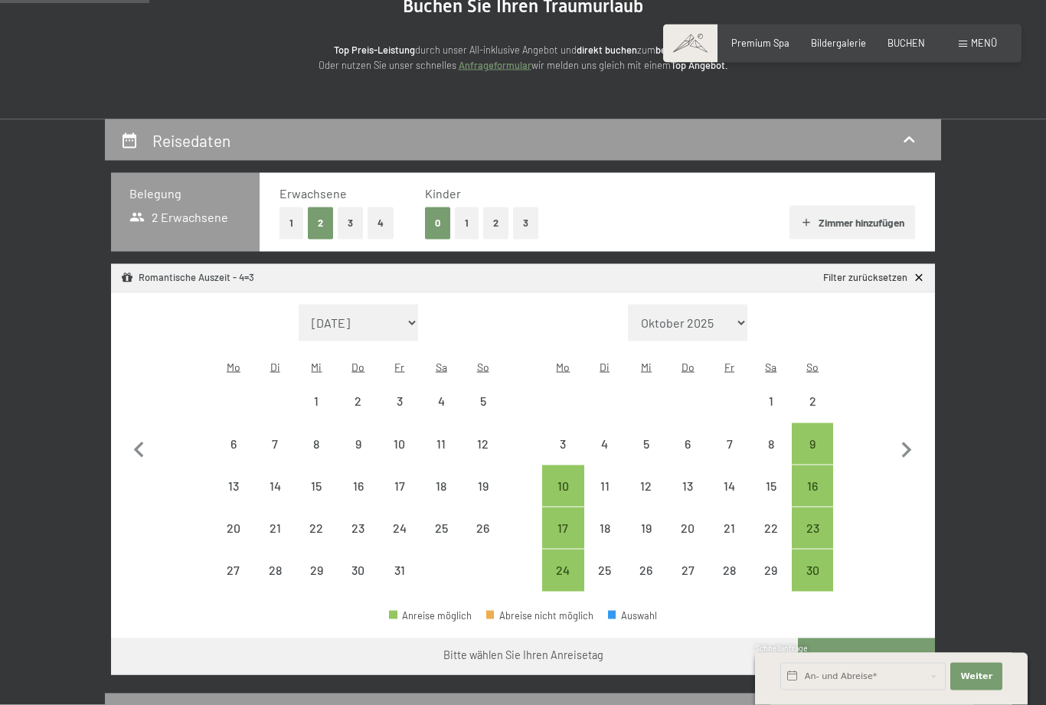
scroll to position [226, 0]
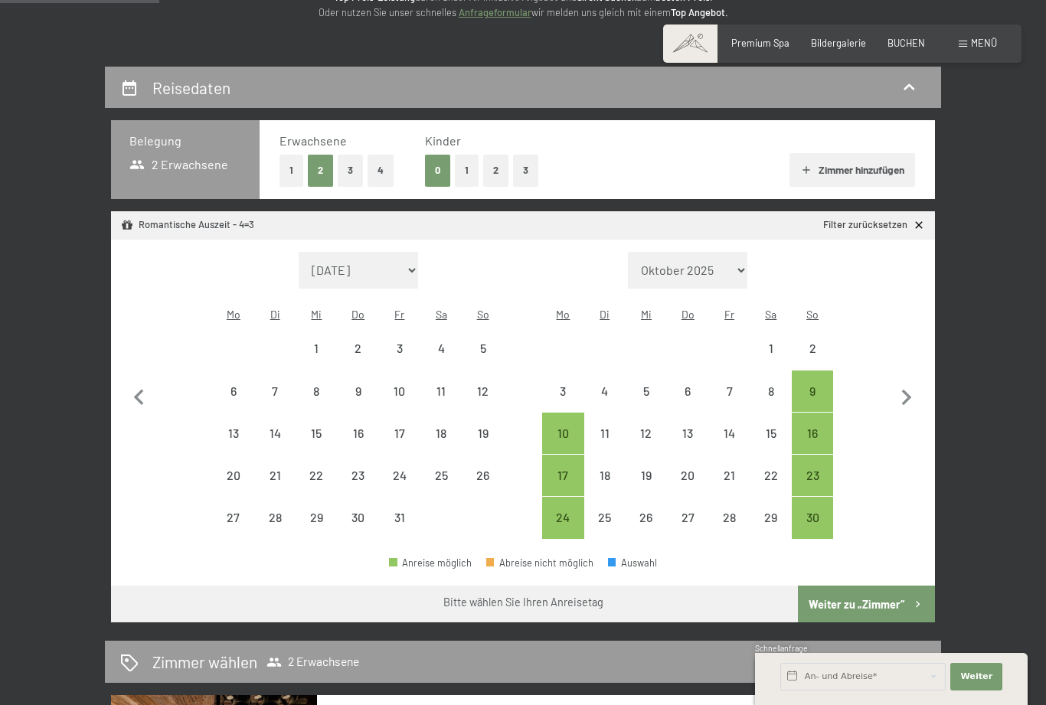
click at [355, 385] on div "9" at bounding box center [358, 404] width 38 height 38
select select "2025-10-01"
select select "2025-11-01"
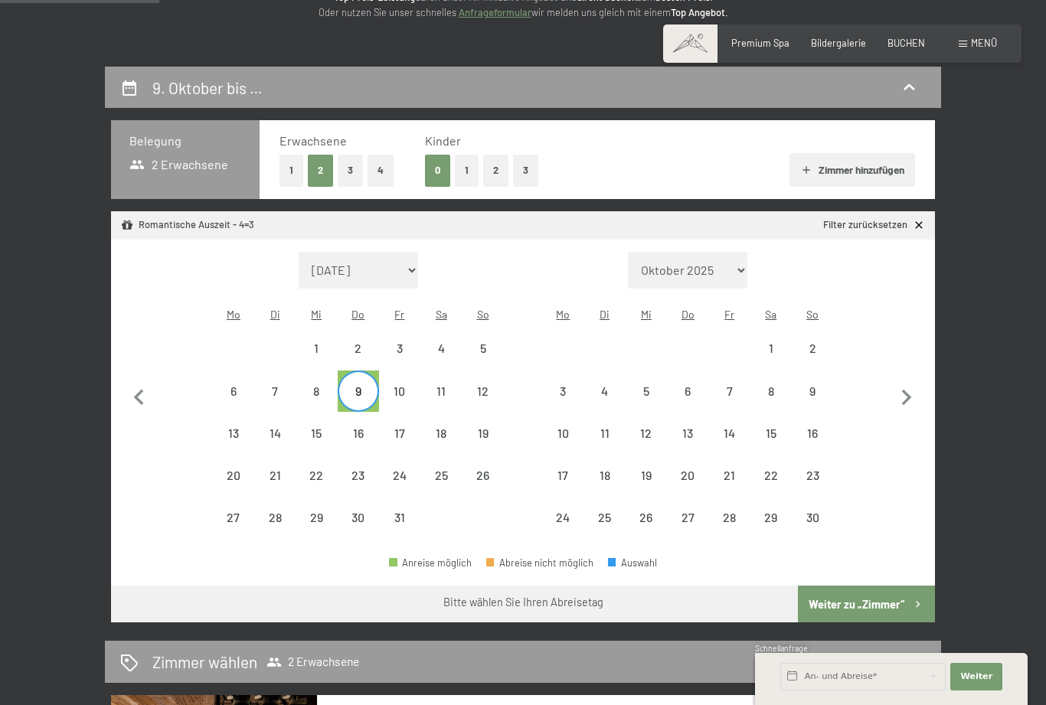
click at [482, 385] on div "12" at bounding box center [482, 404] width 38 height 38
select select "2025-10-01"
select select "2025-11-01"
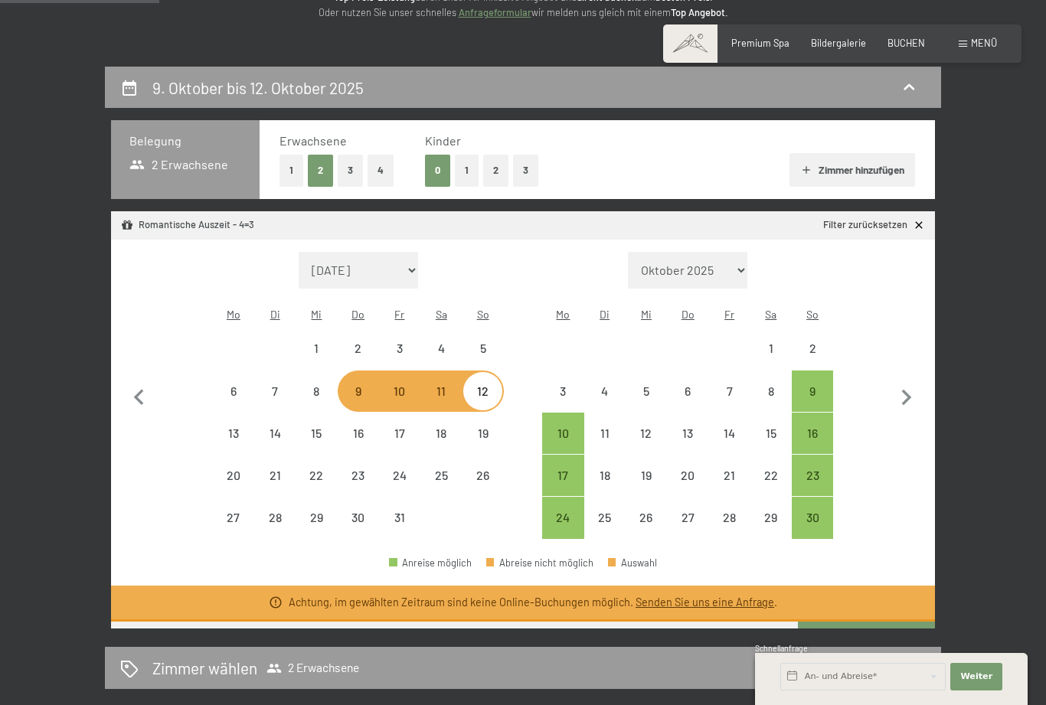
select select "2025-11-01"
select select "2025-12-01"
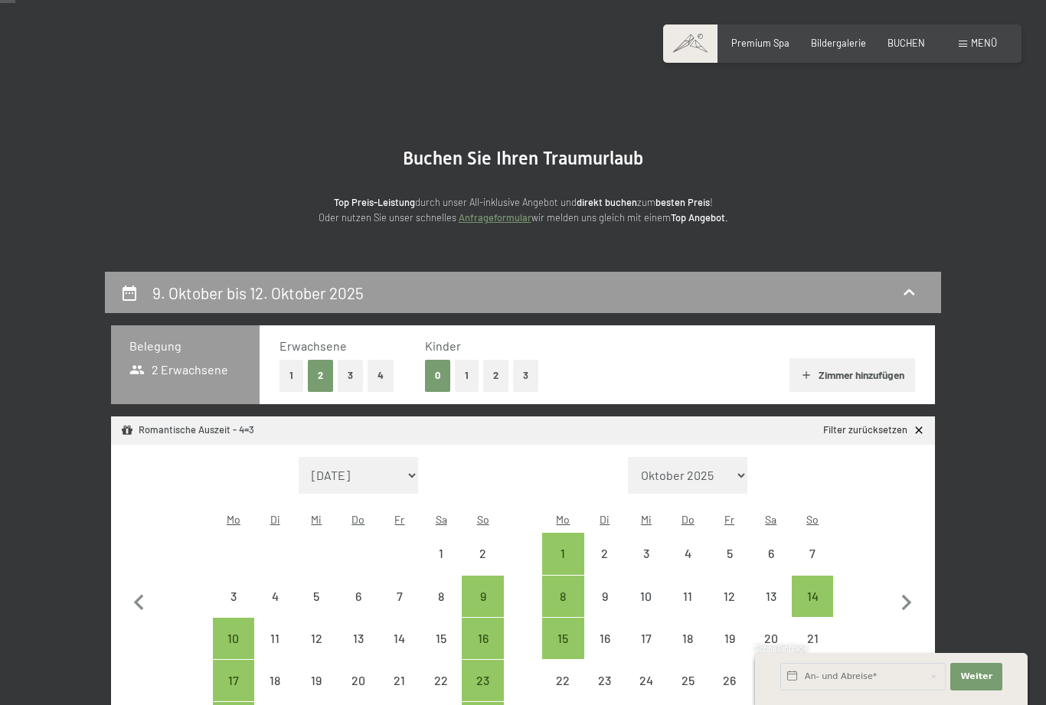
scroll to position [0, 0]
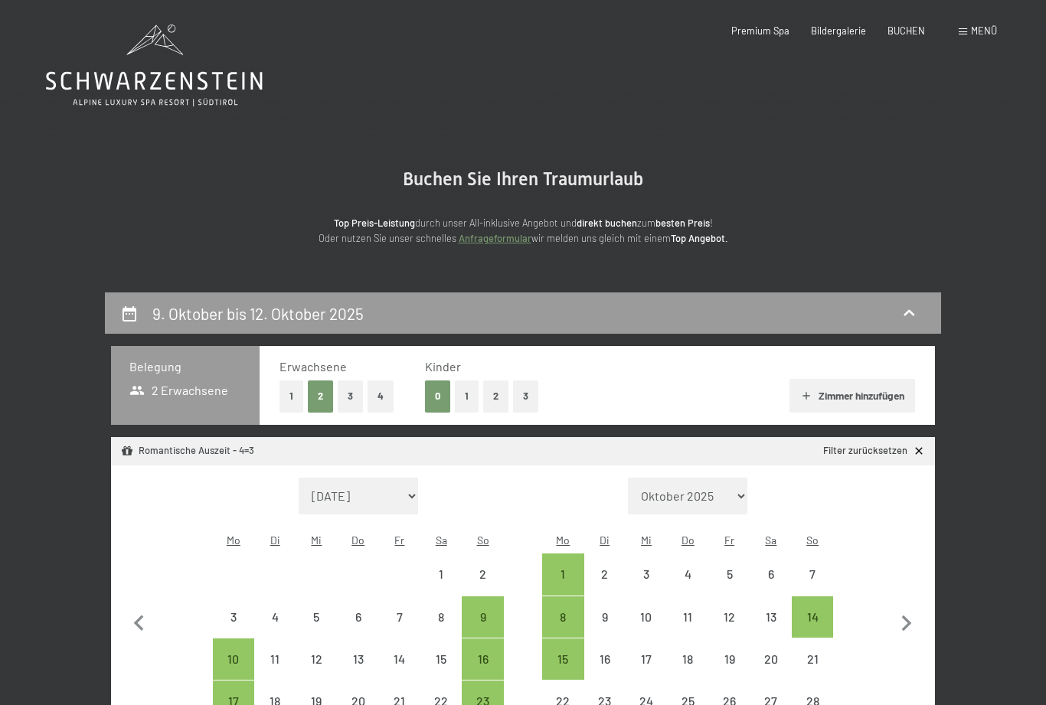
click at [907, 29] on span "BUCHEN" at bounding box center [906, 31] width 38 height 12
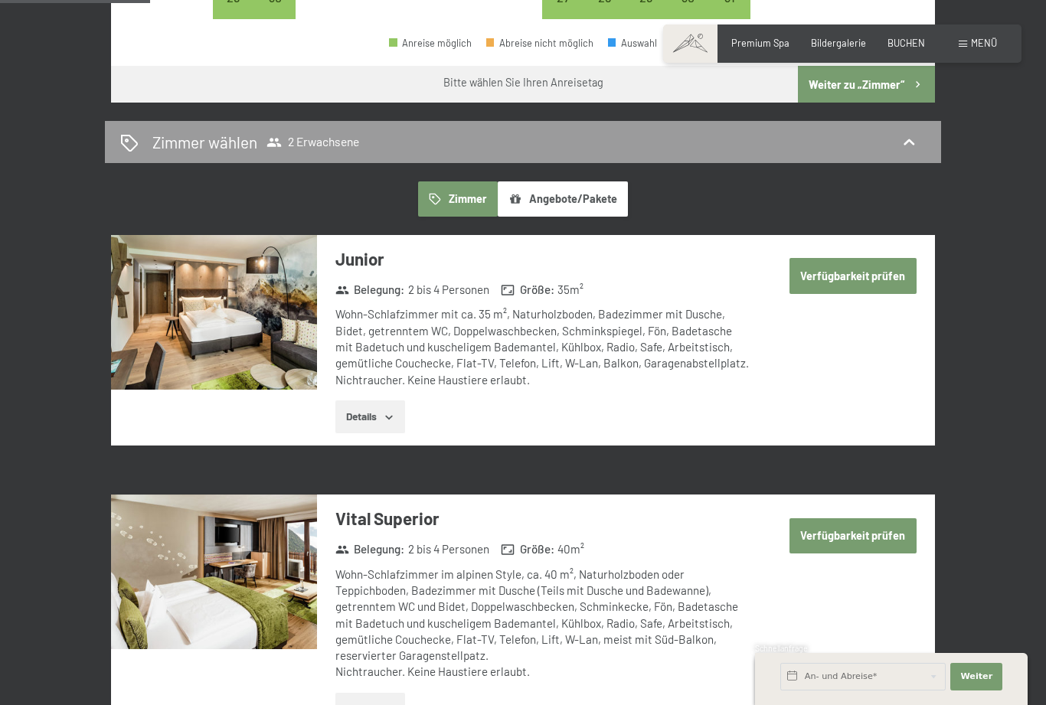
scroll to position [717, 0]
click at [381, 401] on button "Details" at bounding box center [370, 418] width 70 height 34
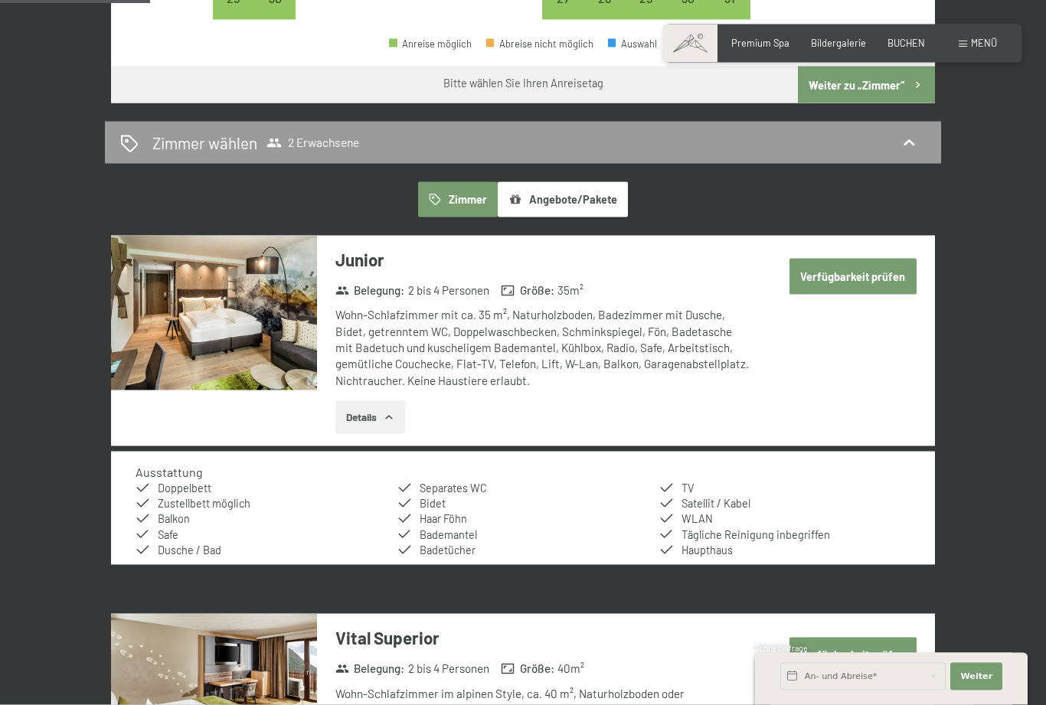
scroll to position [717, 0]
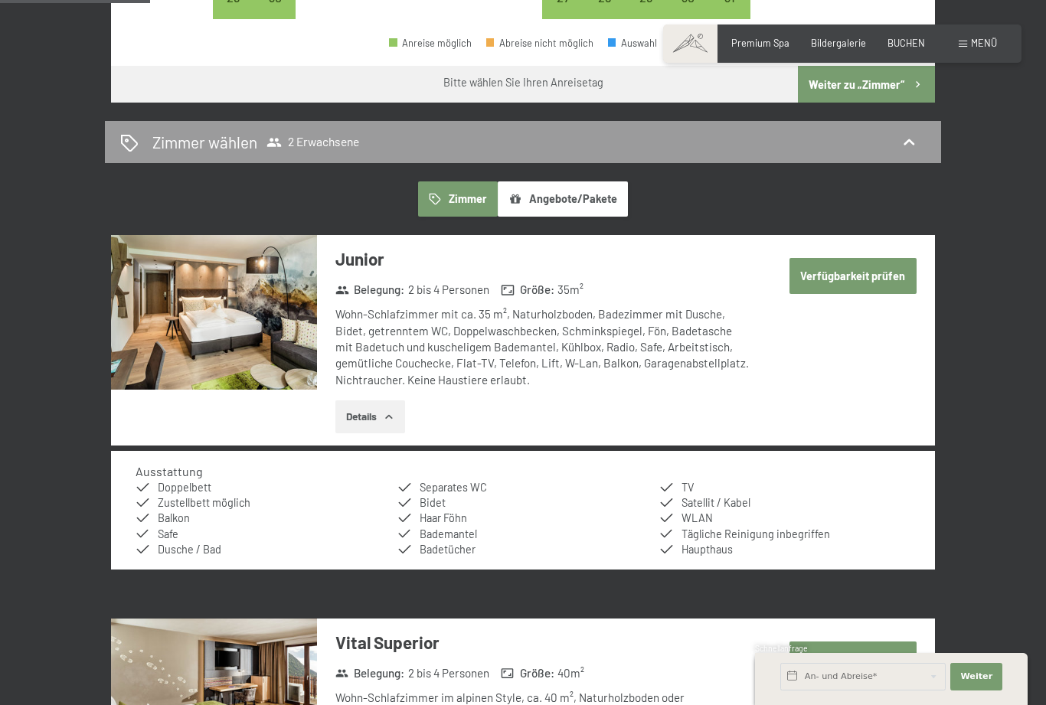
click at [849, 258] on button "Verfügbarkeit prüfen" at bounding box center [852, 275] width 127 height 35
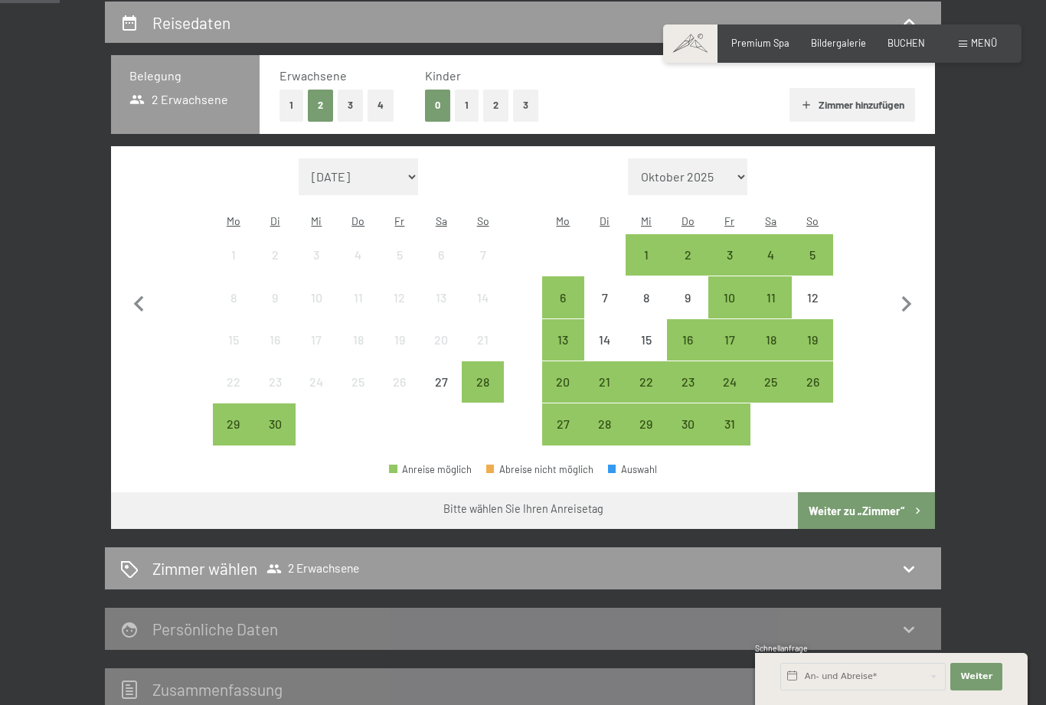
click at [733, 292] on div "10" at bounding box center [729, 311] width 38 height 38
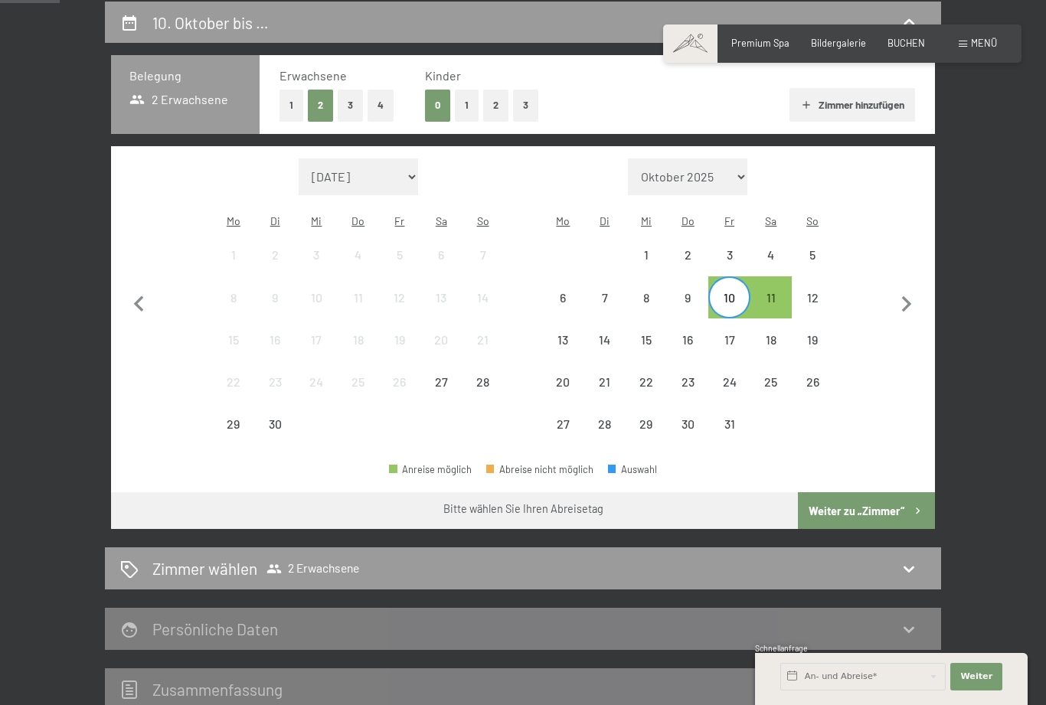
click at [809, 292] on div "12" at bounding box center [812, 311] width 38 height 38
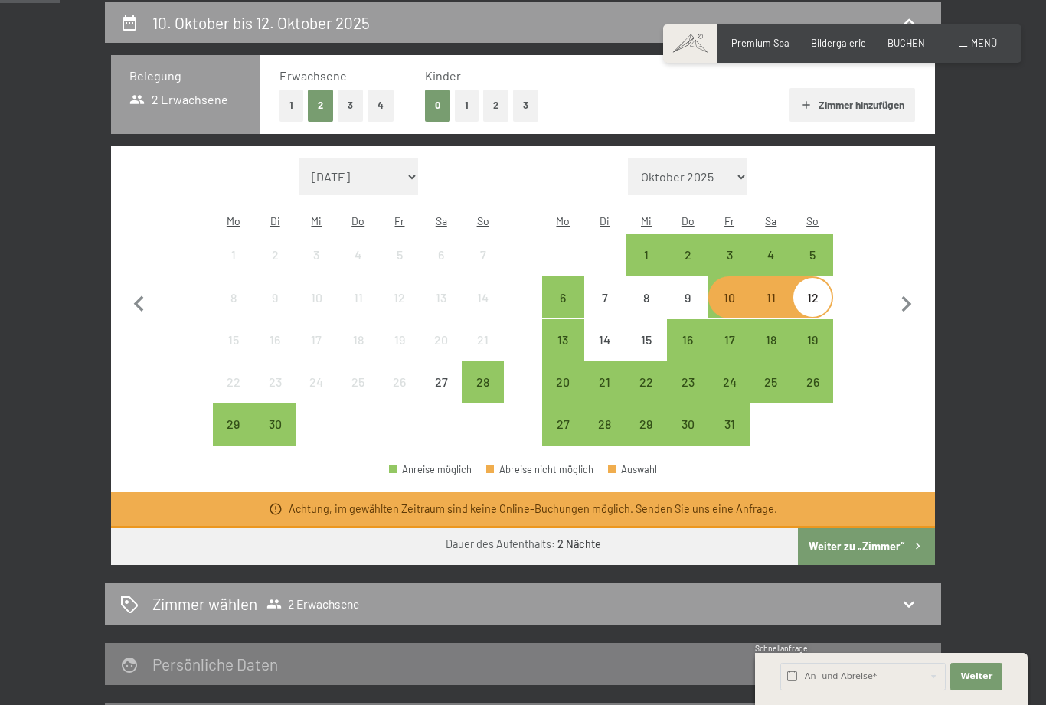
click at [775, 292] on div "11" at bounding box center [771, 311] width 38 height 38
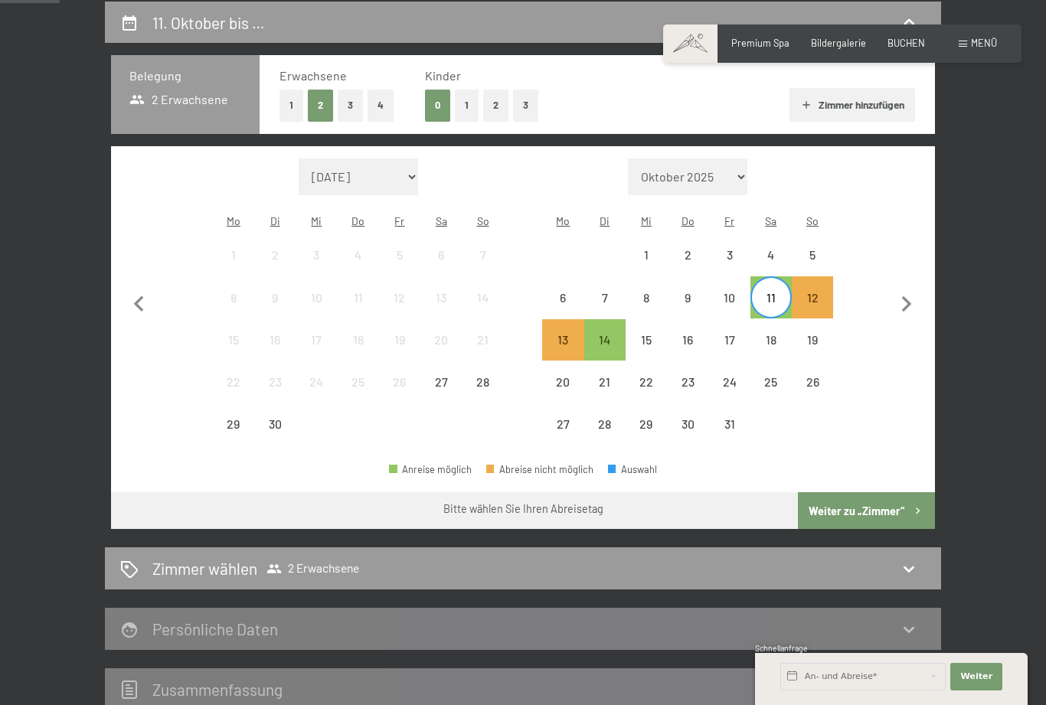
click at [609, 334] on div "14" at bounding box center [605, 353] width 38 height 38
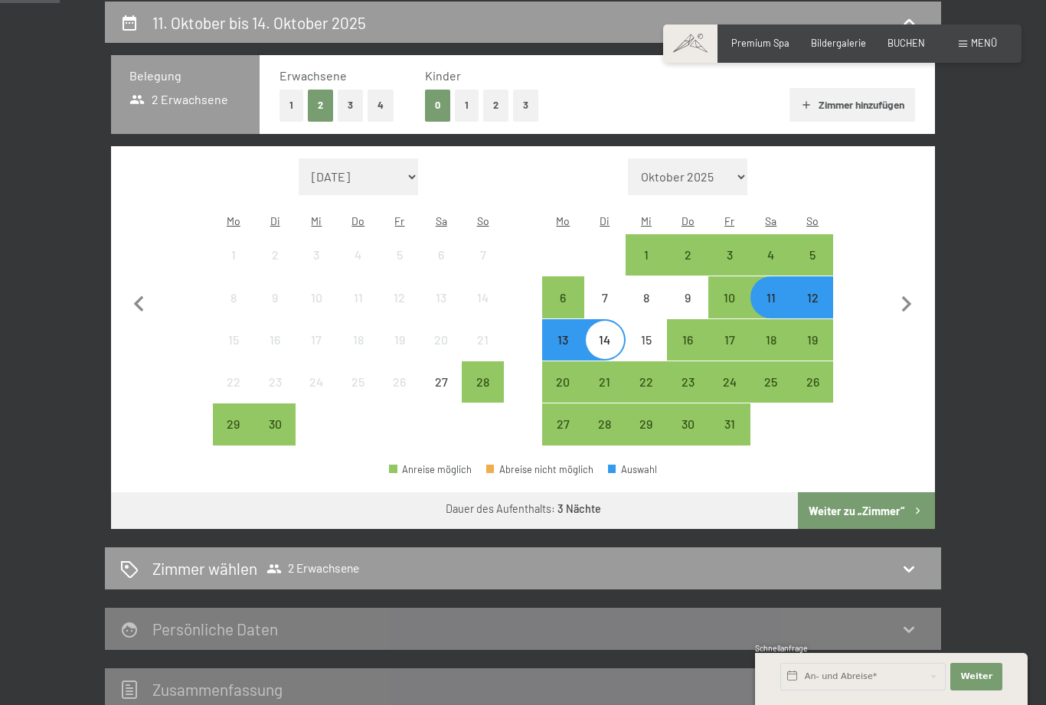
click at [812, 116] on button "Zimmer hinzufügen" at bounding box center [851, 105] width 125 height 34
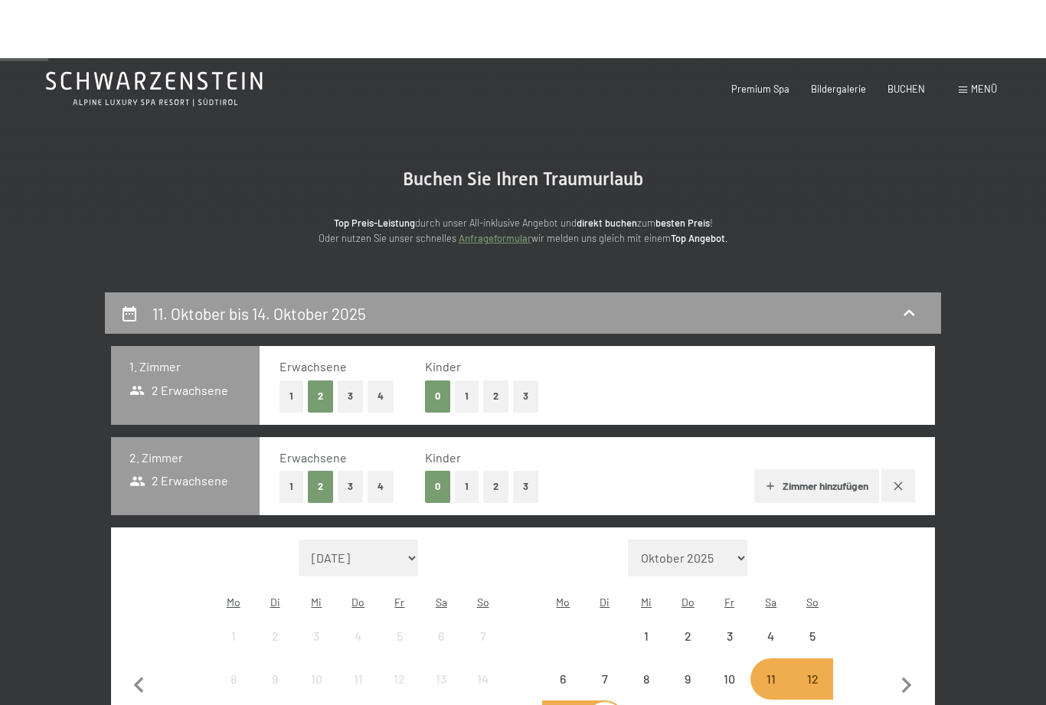
scroll to position [0, 0]
